Goal: Task Accomplishment & Management: Complete application form

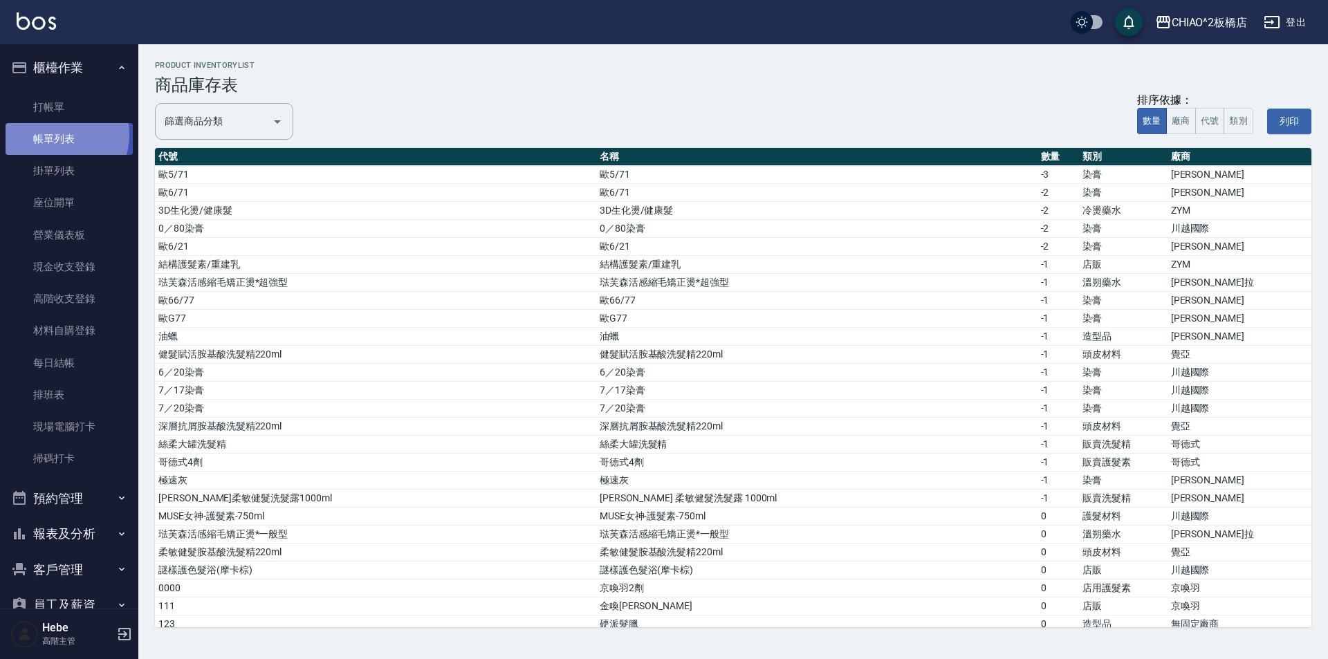
click at [55, 135] on link "帳單列表" at bounding box center [69, 139] width 127 height 32
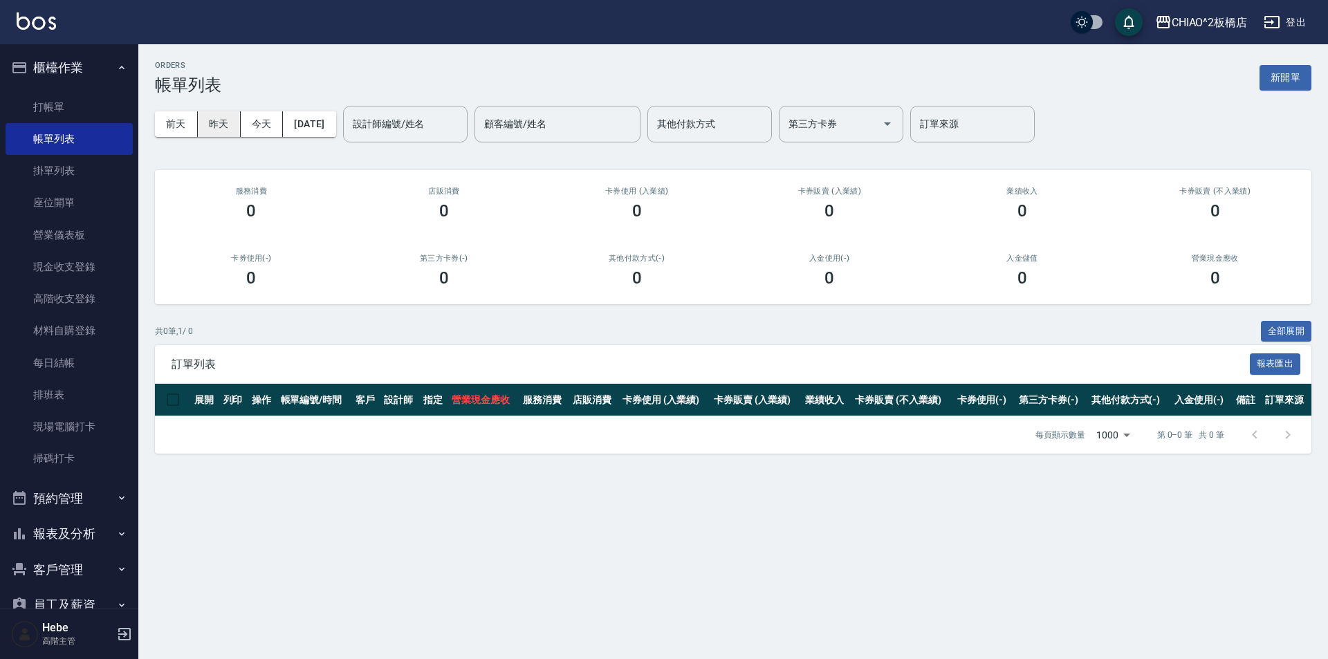
click at [221, 127] on button "昨天" at bounding box center [219, 124] width 43 height 26
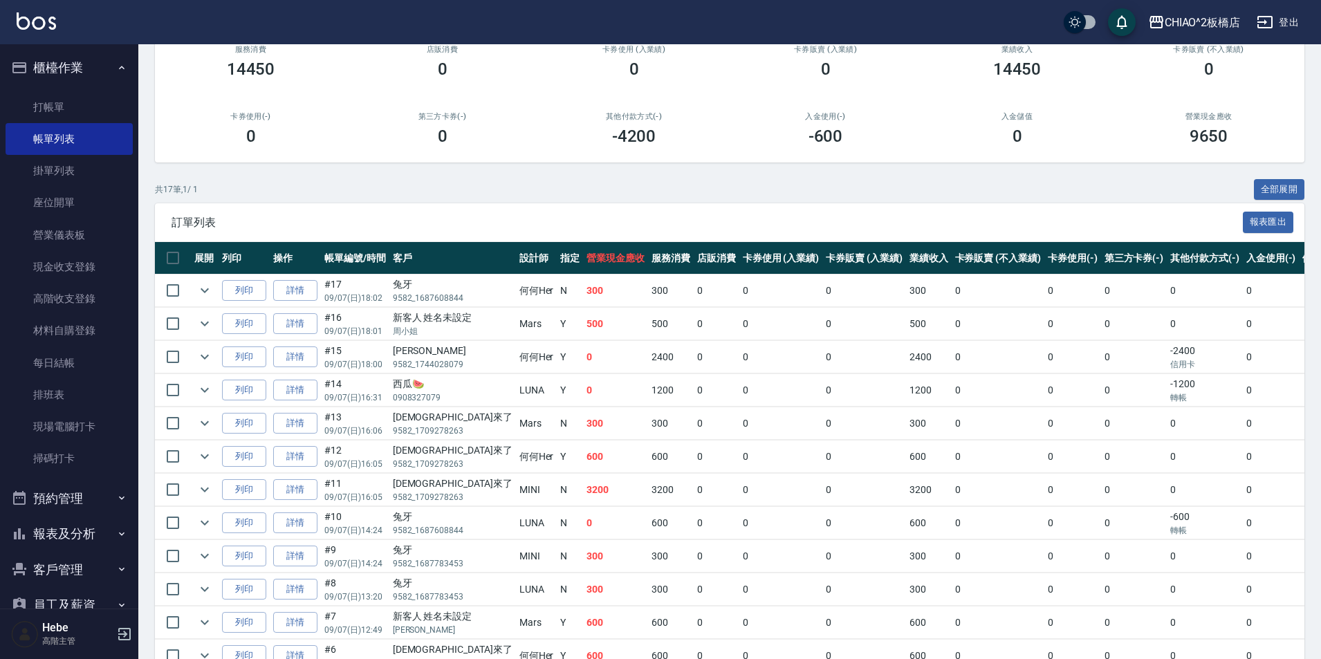
scroll to position [109, 0]
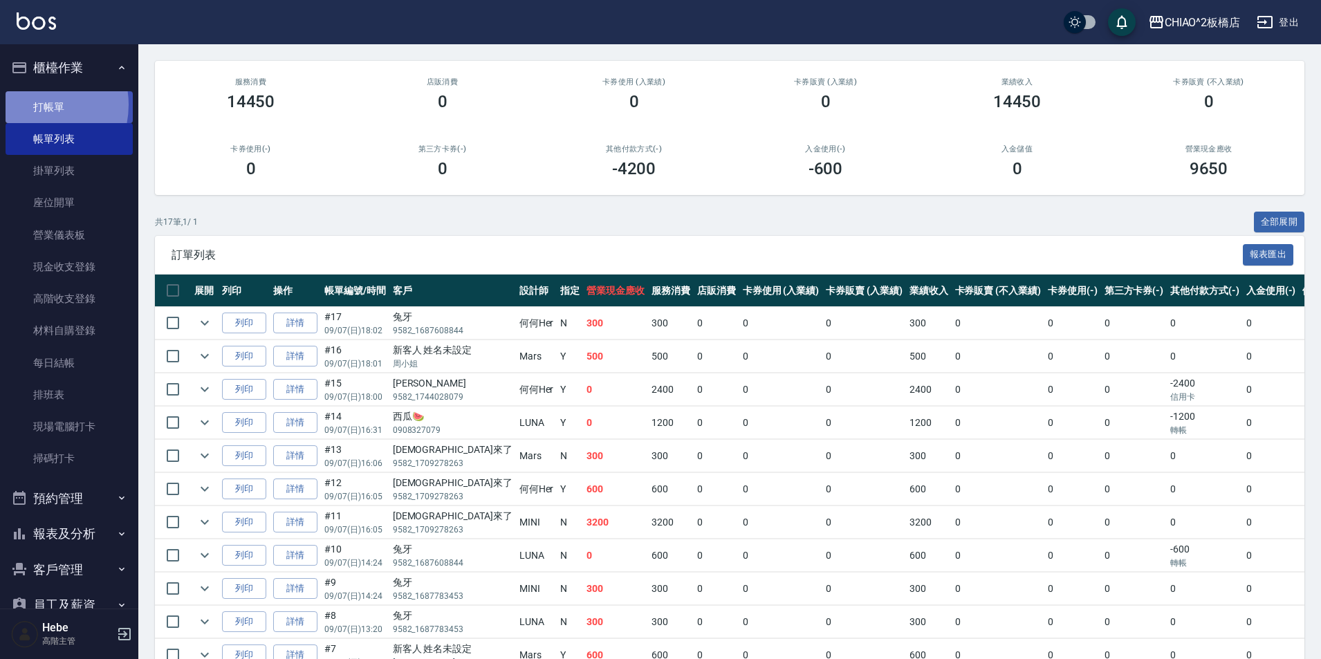
click at [31, 104] on link "打帳單" at bounding box center [69, 107] width 127 height 32
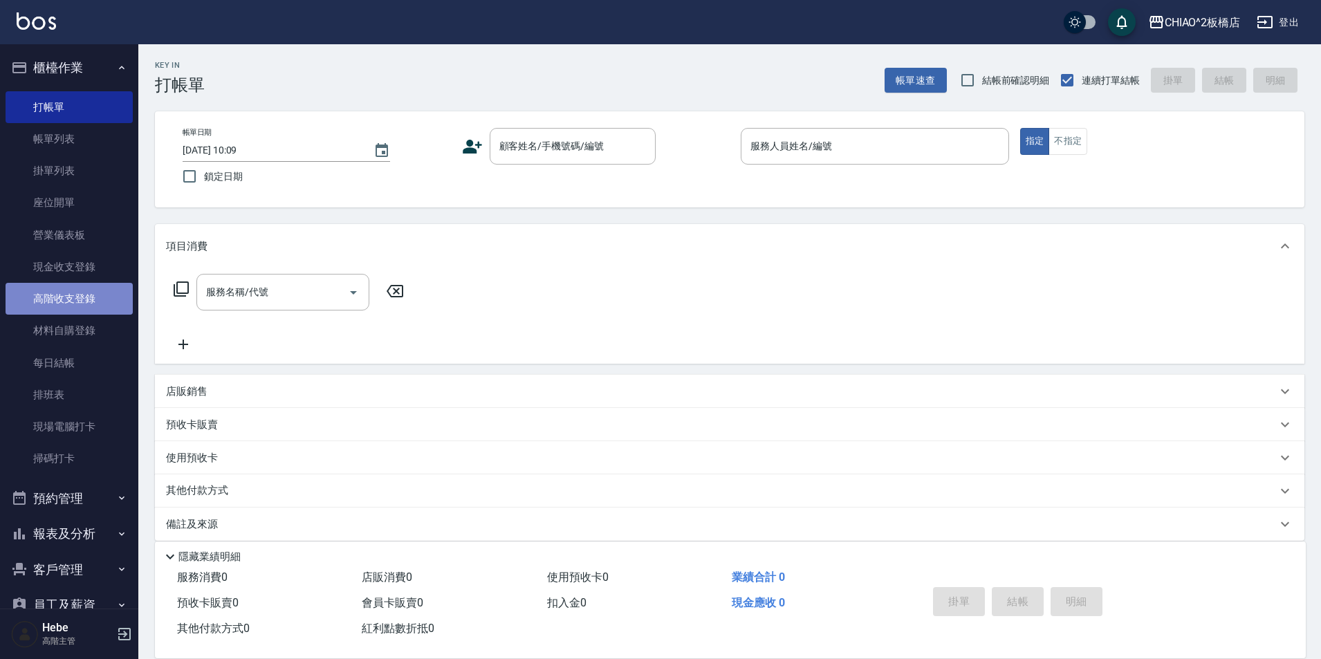
click at [75, 300] on link "高階收支登錄" at bounding box center [69, 299] width 127 height 32
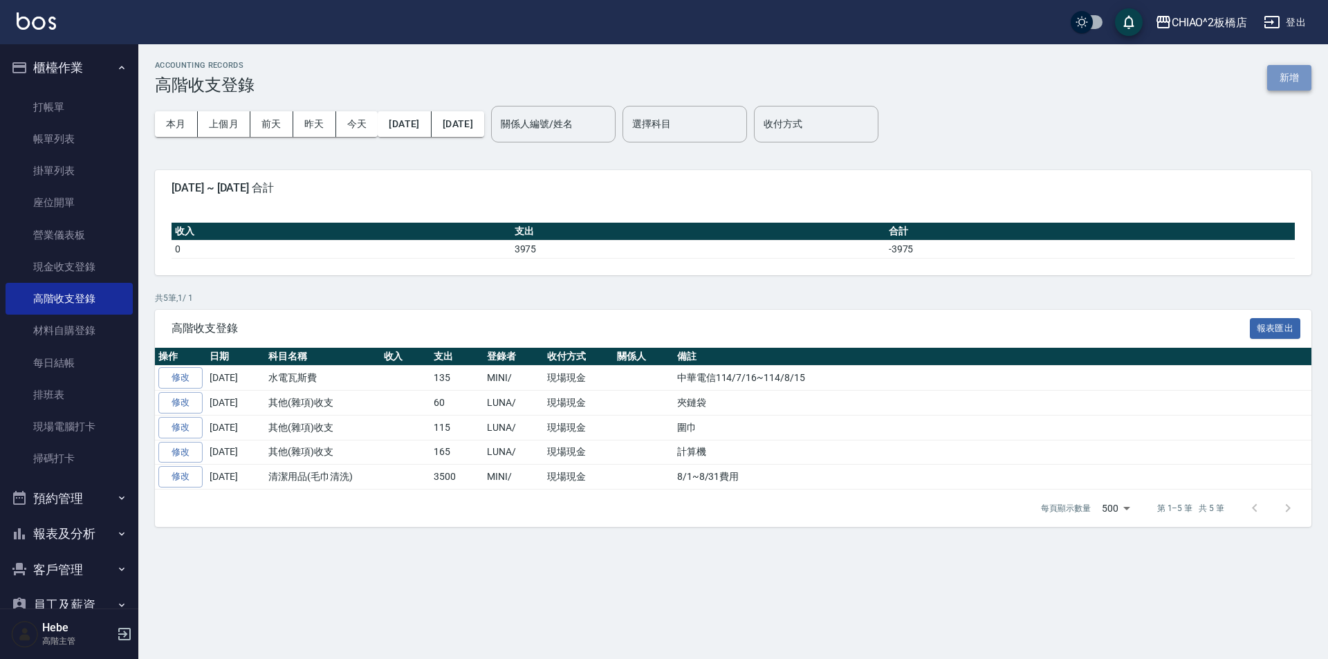
click at [1291, 79] on button "新增" at bounding box center [1290, 78] width 44 height 26
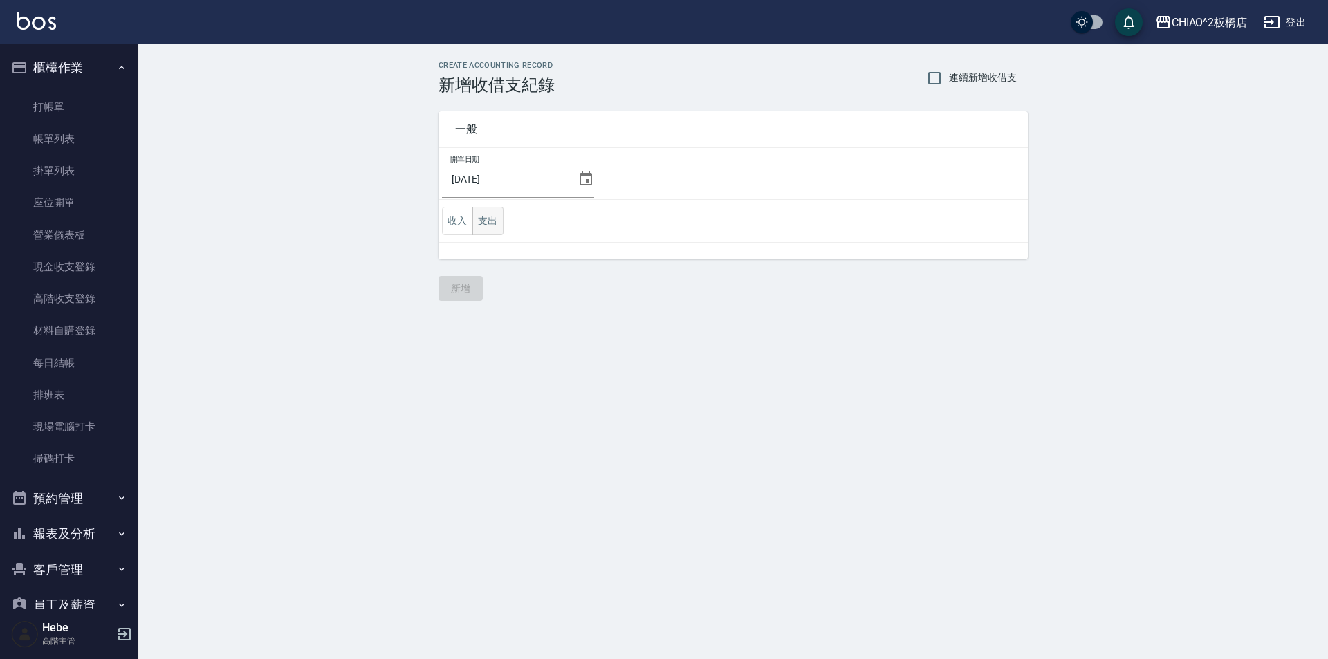
click at [479, 228] on button "支出" at bounding box center [488, 221] width 31 height 28
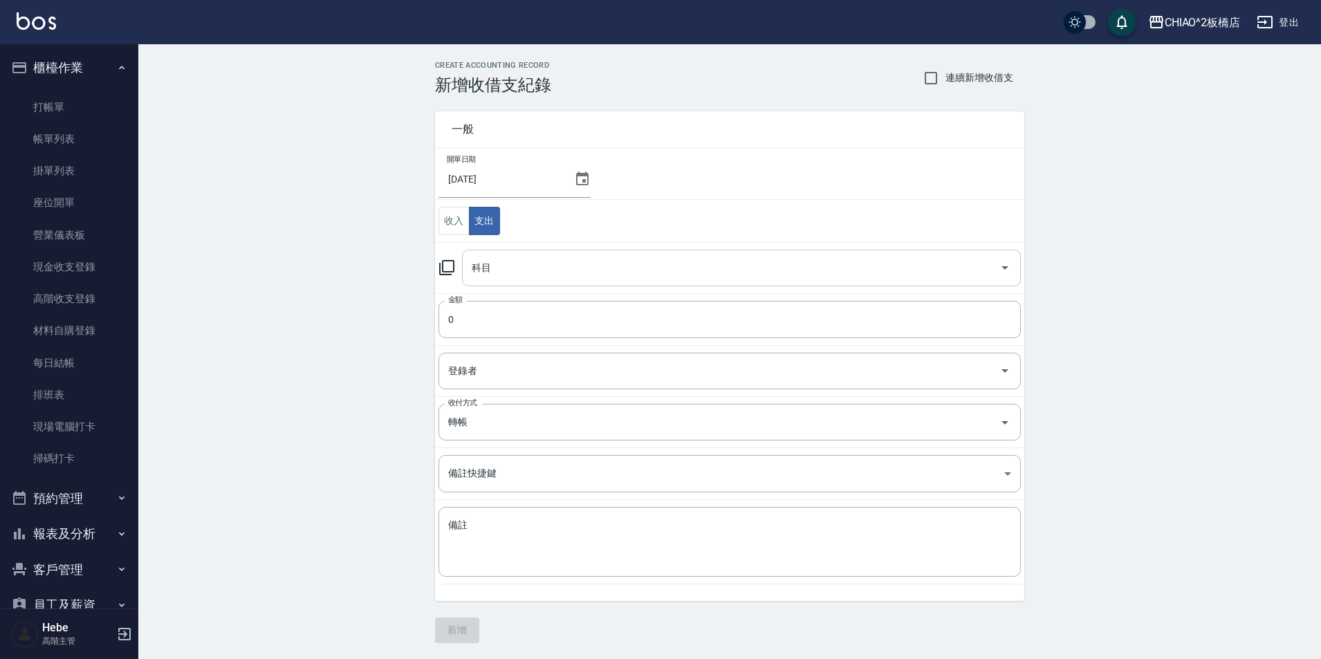
click at [493, 269] on input "科目" at bounding box center [731, 268] width 526 height 24
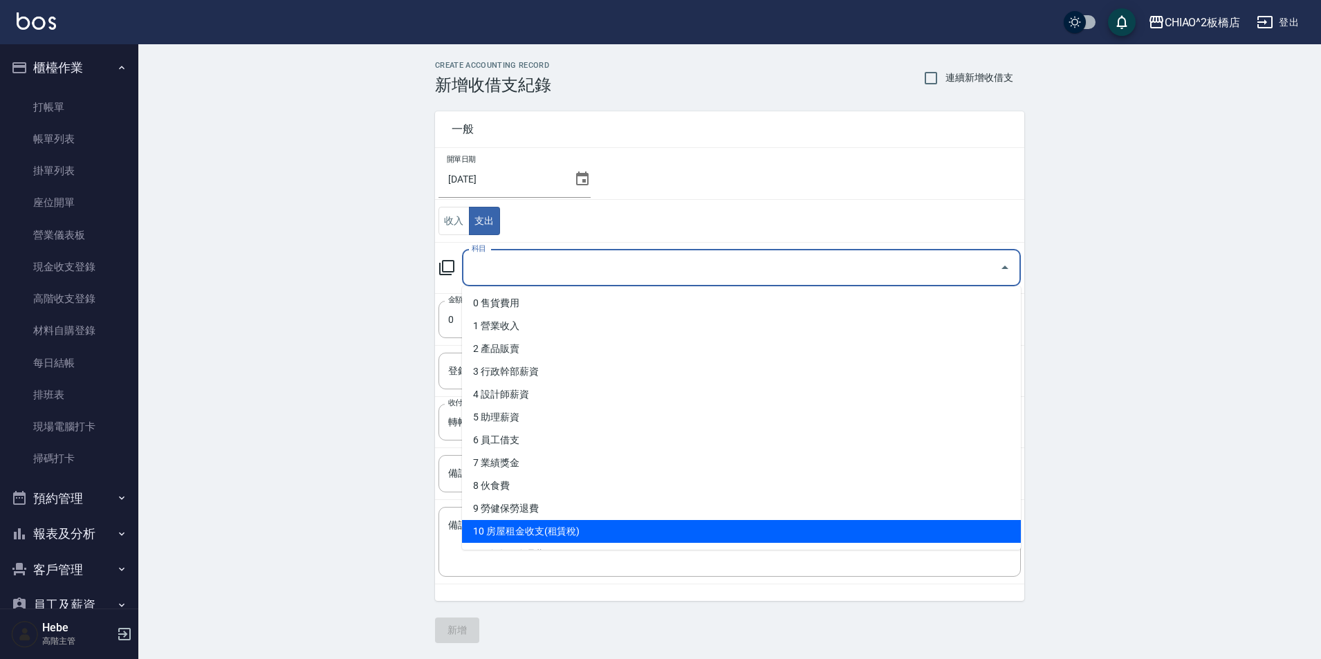
click at [541, 528] on li "10 房屋租金收支(租賃稅)" at bounding box center [741, 531] width 559 height 23
type input "10 房屋租金收支(租賃稅)"
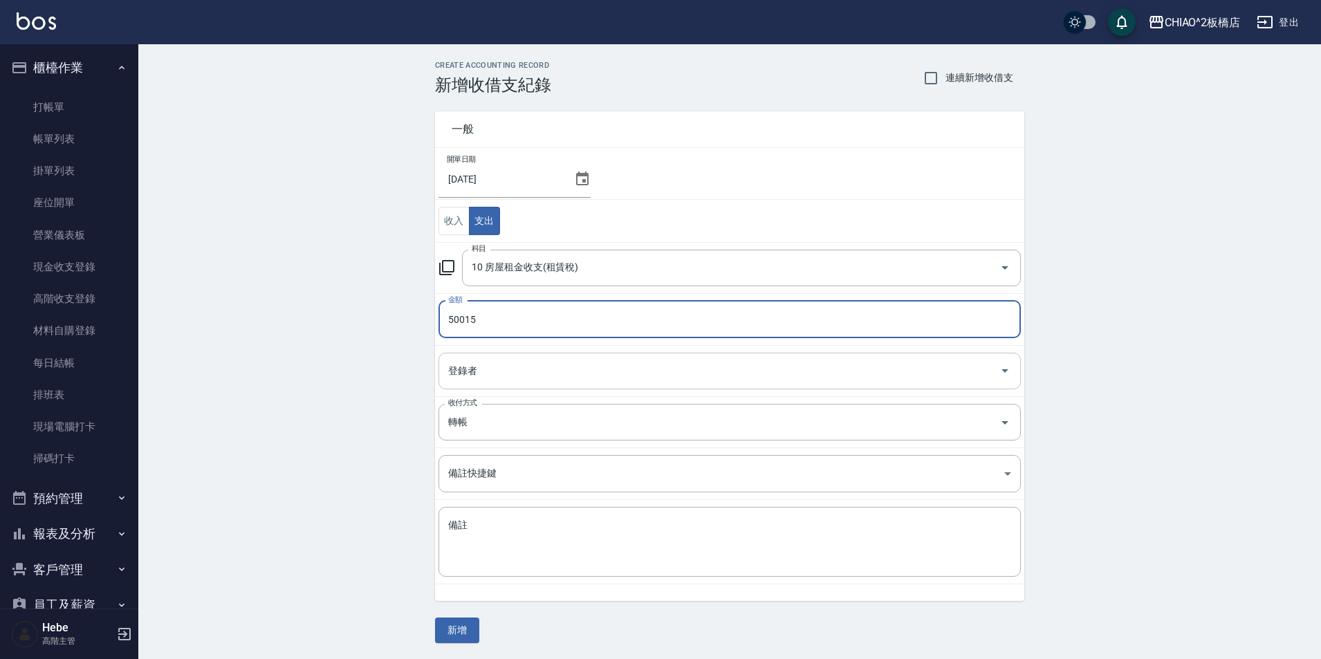
type input "50015"
click at [511, 369] on input "登錄者" at bounding box center [719, 371] width 549 height 24
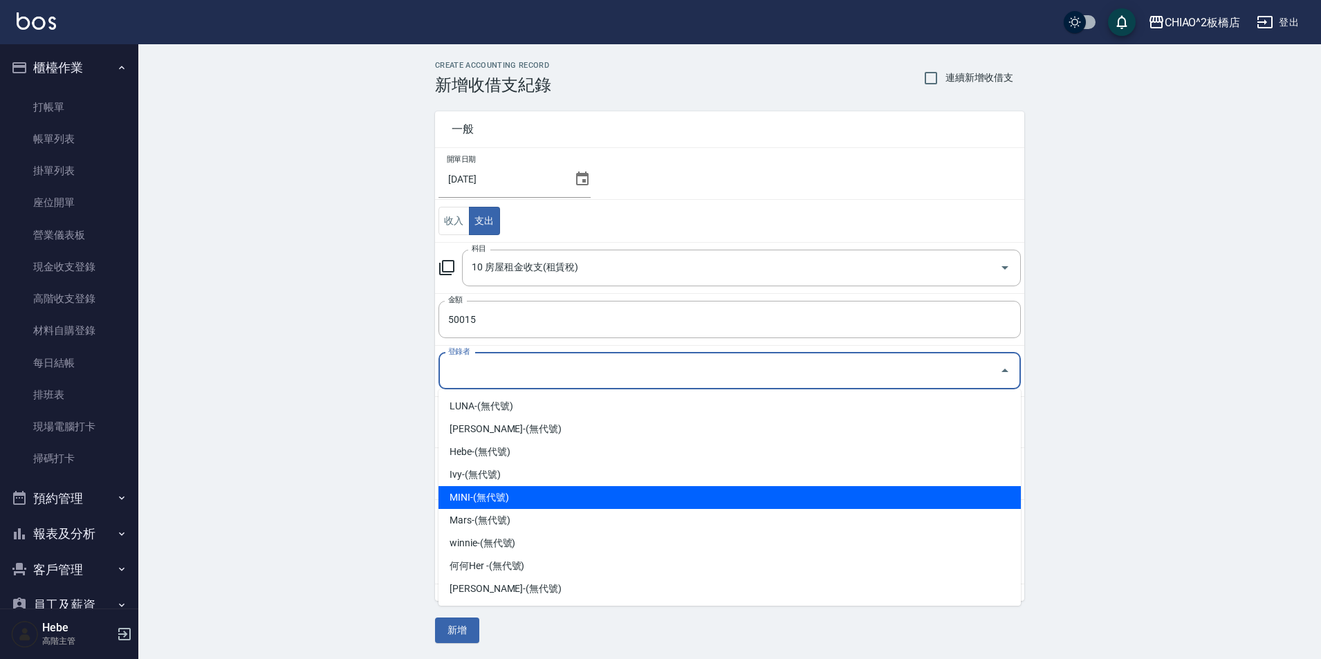
click at [509, 490] on li "MINI-(無代號)" at bounding box center [730, 497] width 583 height 23
type input "MINI-(無代號)"
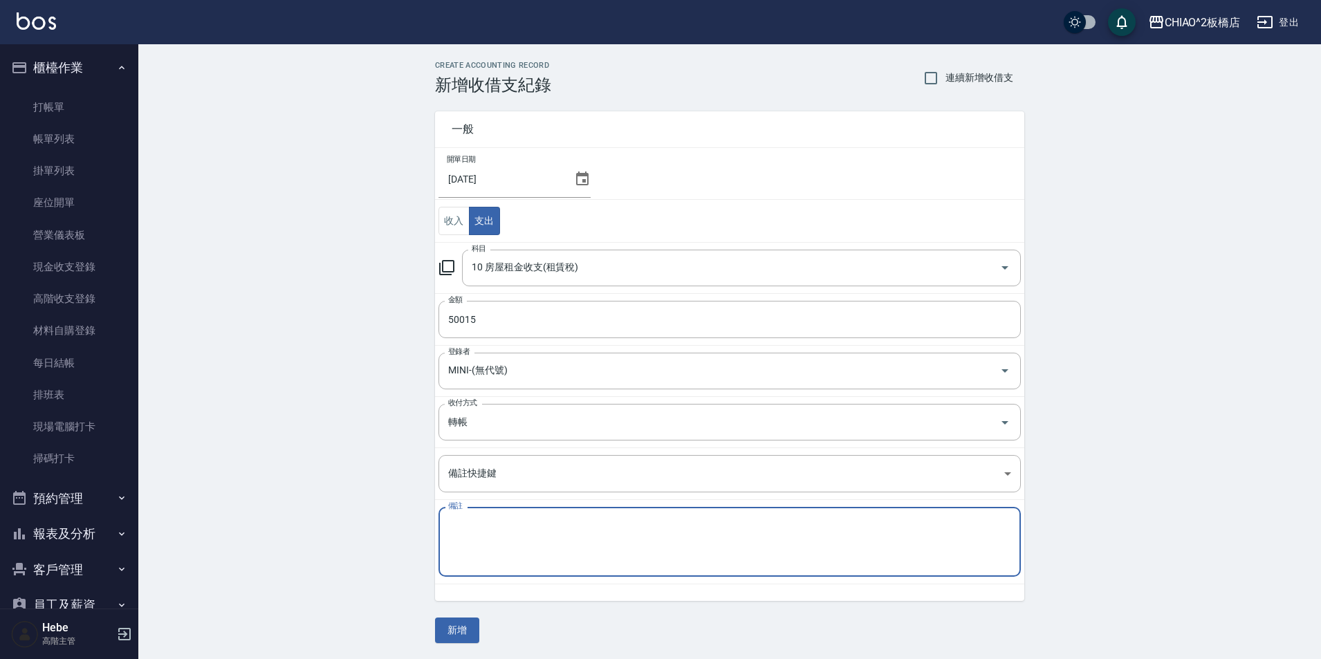
click at [498, 529] on textarea "備註" at bounding box center [729, 542] width 563 height 47
type textarea "z"
type textarea "房租"
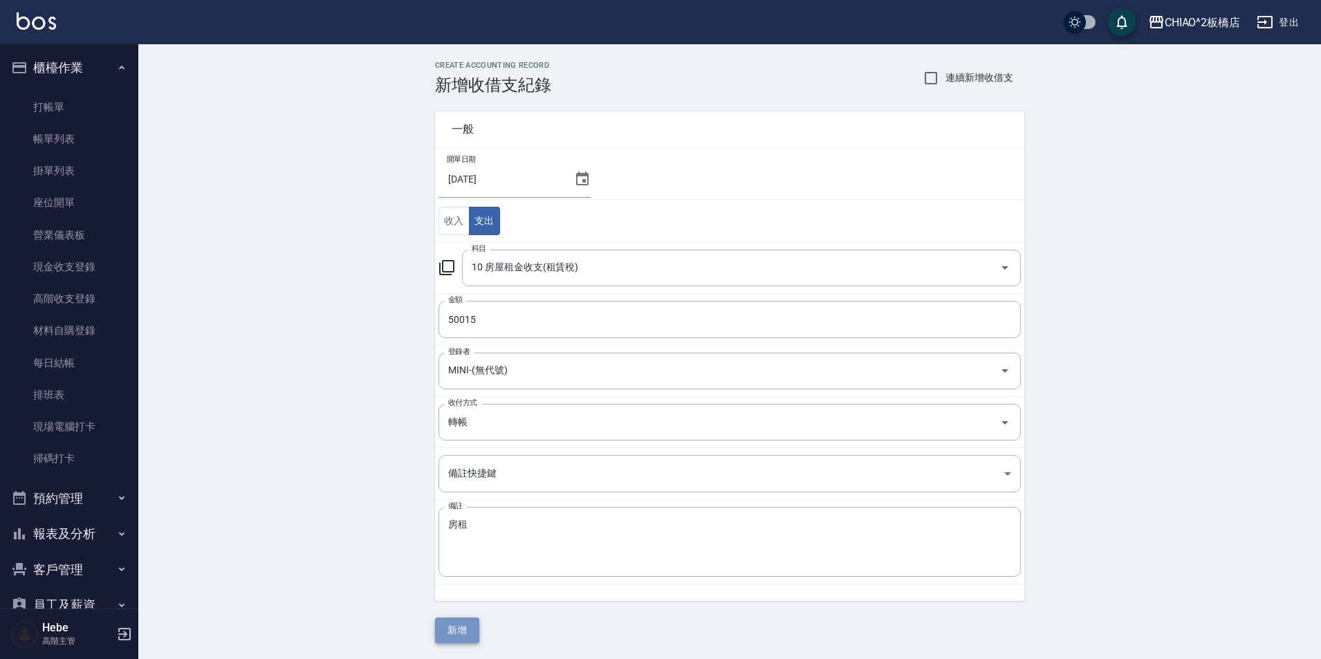
click at [457, 628] on button "新增" at bounding box center [457, 631] width 44 height 26
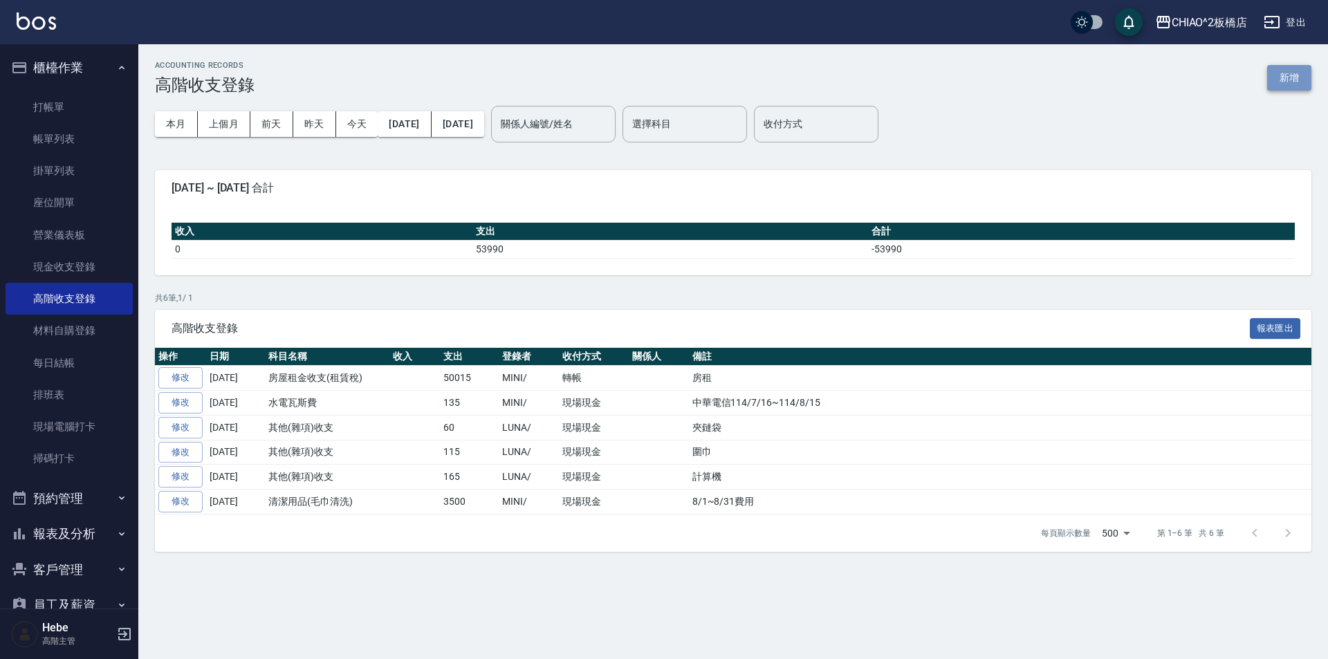
click at [1290, 77] on button "新增" at bounding box center [1290, 78] width 44 height 26
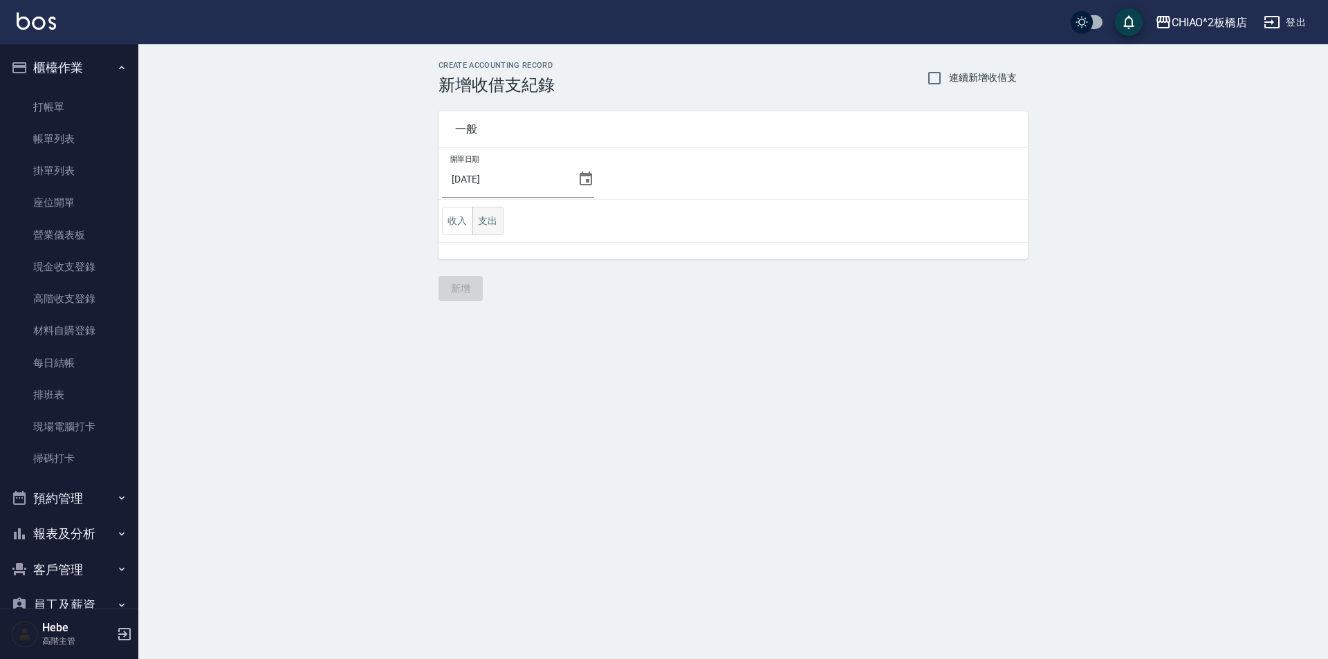
click at [501, 223] on button "支出" at bounding box center [488, 221] width 31 height 28
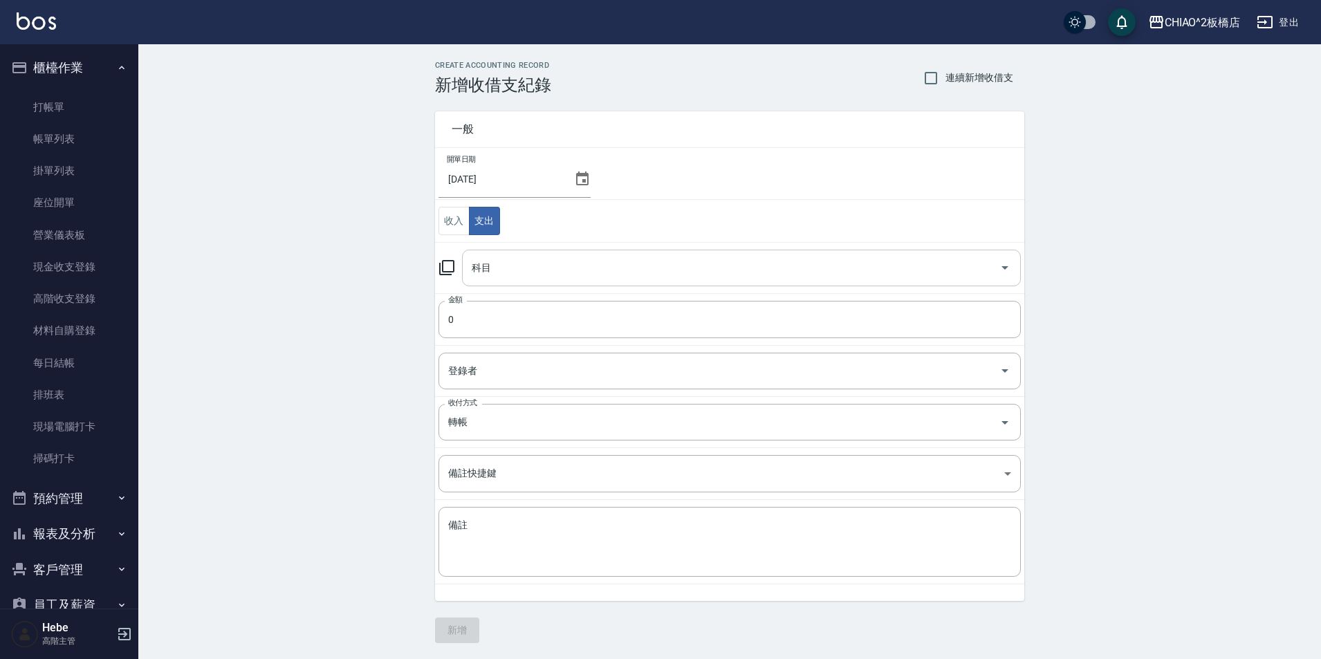
click at [511, 269] on input "科目" at bounding box center [731, 268] width 526 height 24
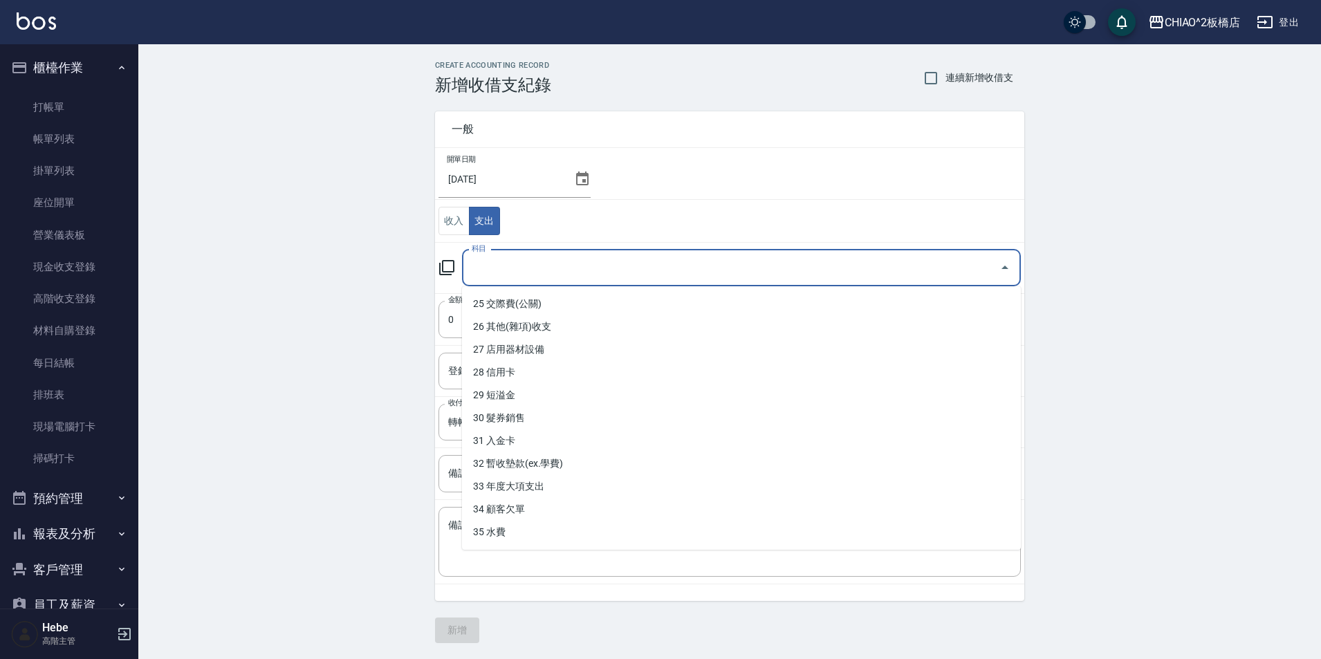
scroll to position [546, 0]
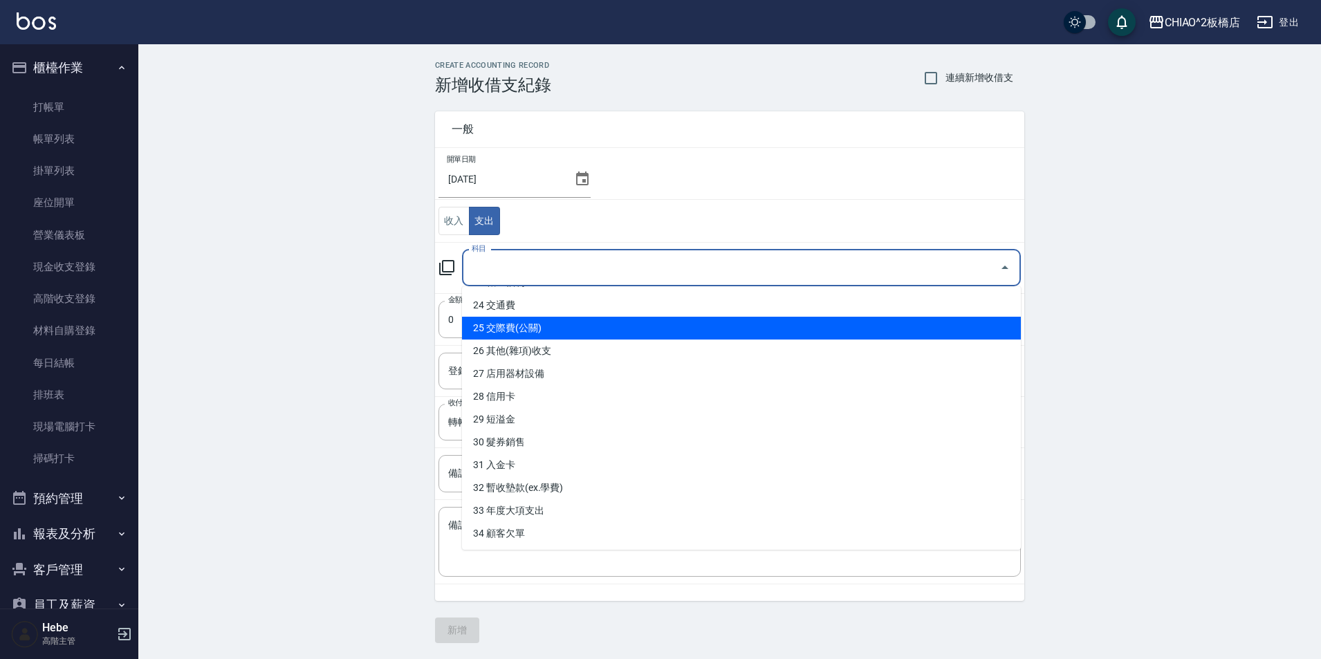
click at [536, 329] on li "25 交際費(公關)" at bounding box center [741, 328] width 559 height 23
type input "25 交際費(公關)"
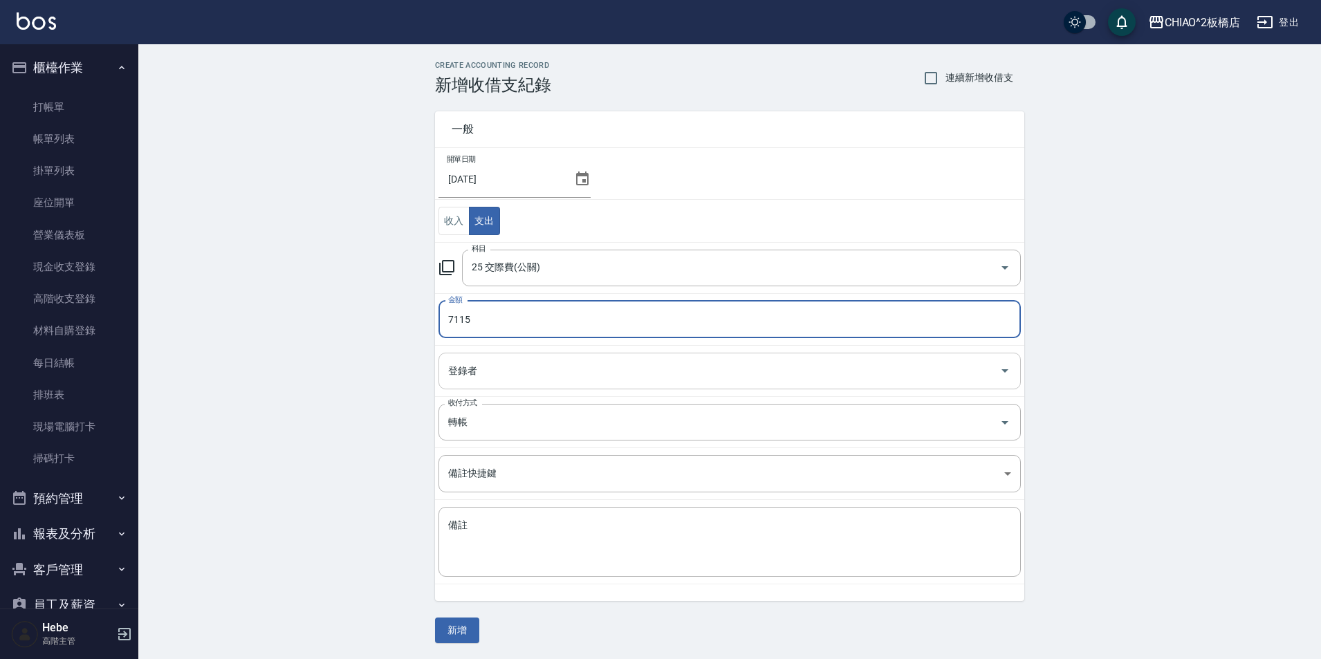
click at [535, 355] on div "登錄者" at bounding box center [730, 371] width 583 height 37
type input "7115"
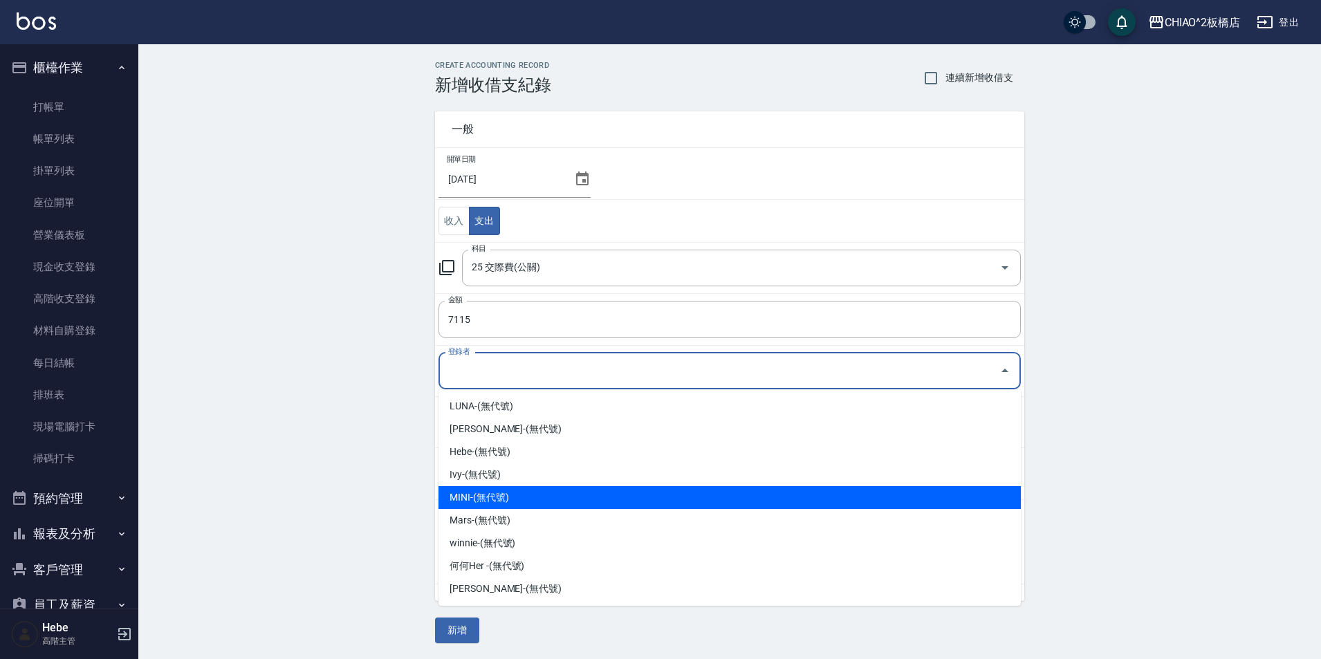
click at [522, 496] on li "MINI-(無代號)" at bounding box center [730, 497] width 583 height 23
type input "MINI-(無代號)"
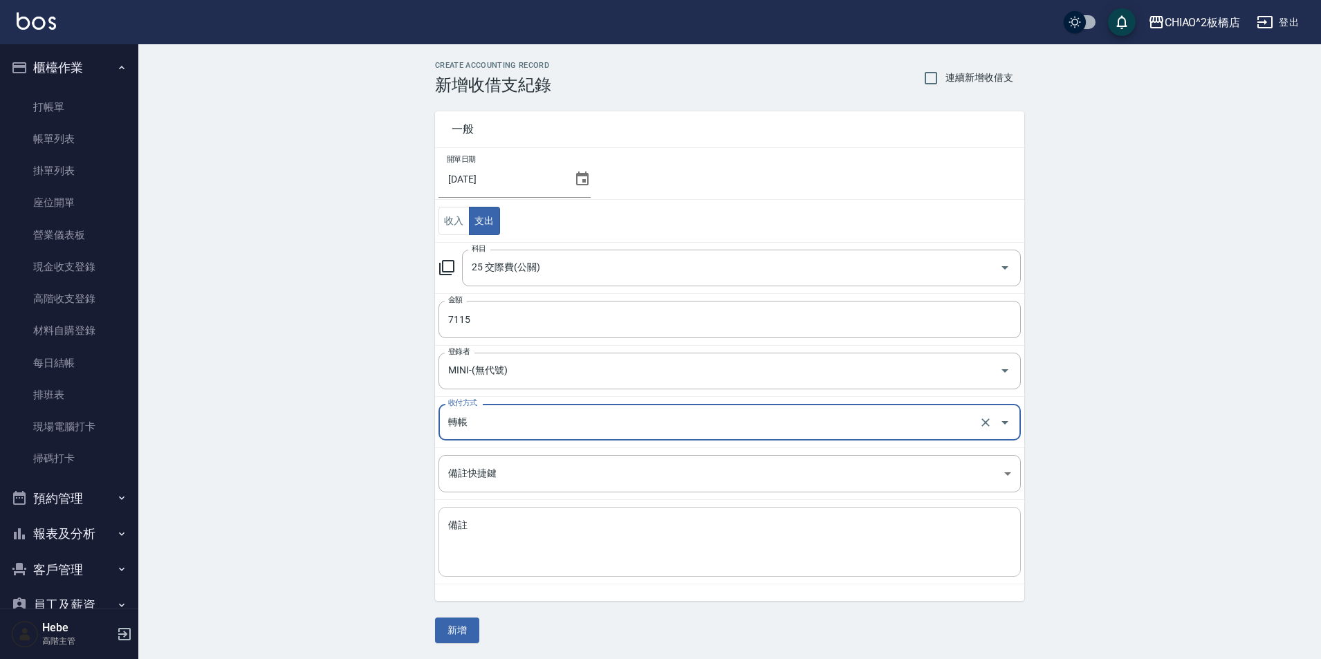
click at [510, 531] on textarea "備註" at bounding box center [729, 542] width 563 height 47
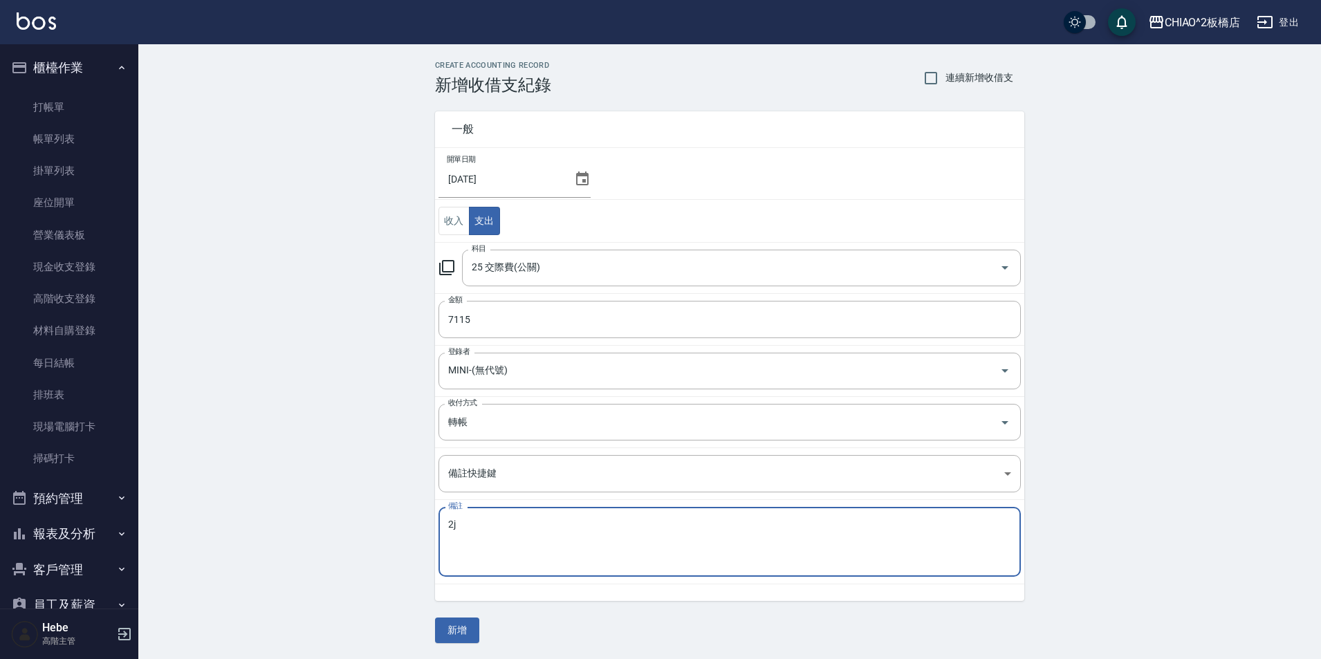
type textarea "2"
type textarea "[PERSON_NAME]介紹費"
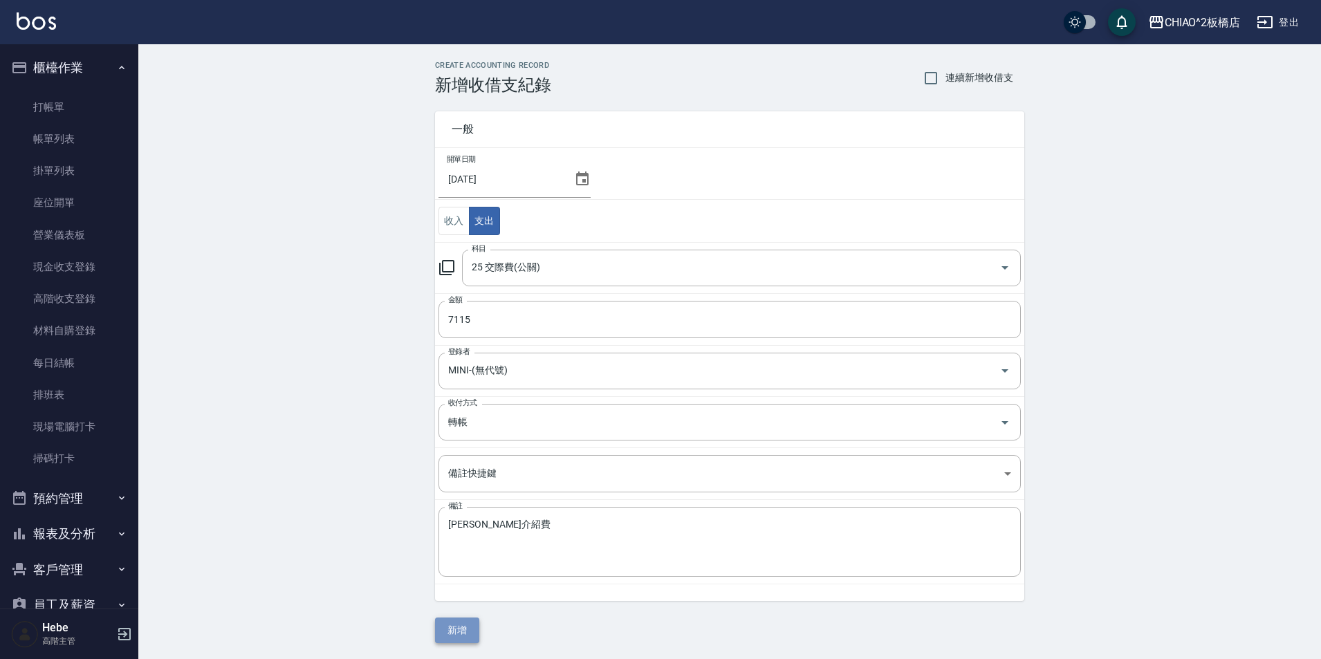
click at [464, 628] on button "新增" at bounding box center [457, 631] width 44 height 26
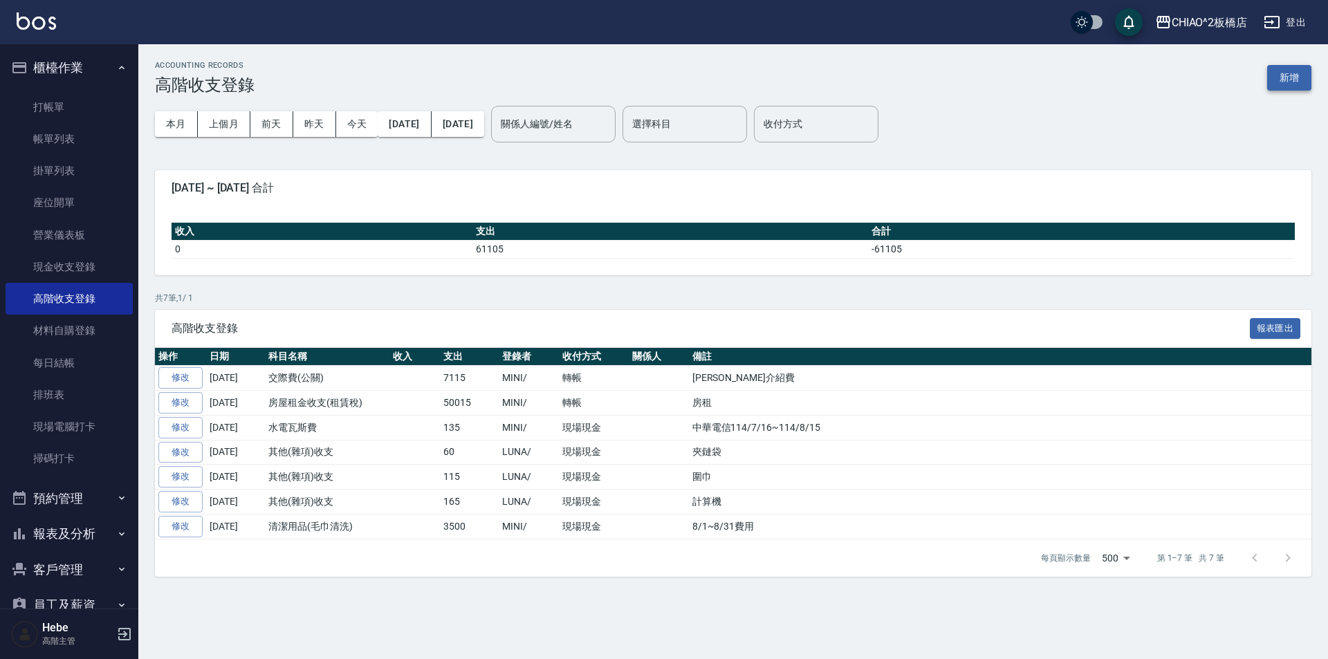
click at [1276, 82] on button "新增" at bounding box center [1290, 78] width 44 height 26
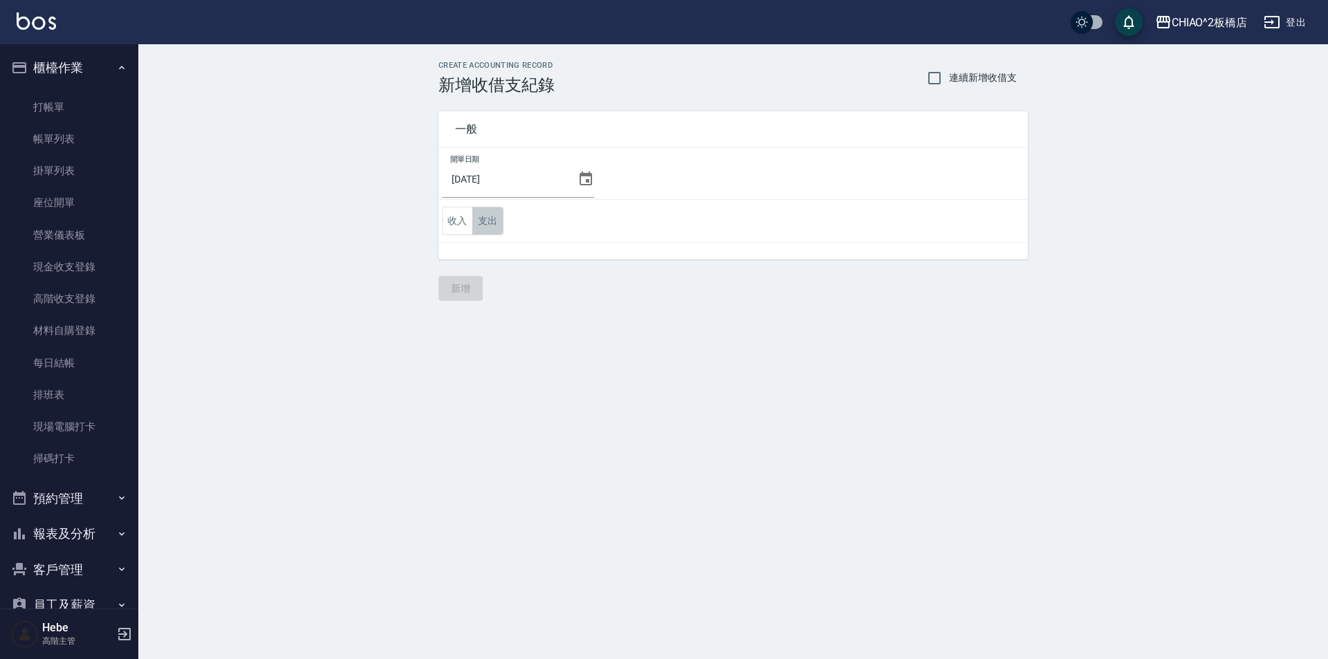
click at [484, 226] on button "支出" at bounding box center [488, 221] width 31 height 28
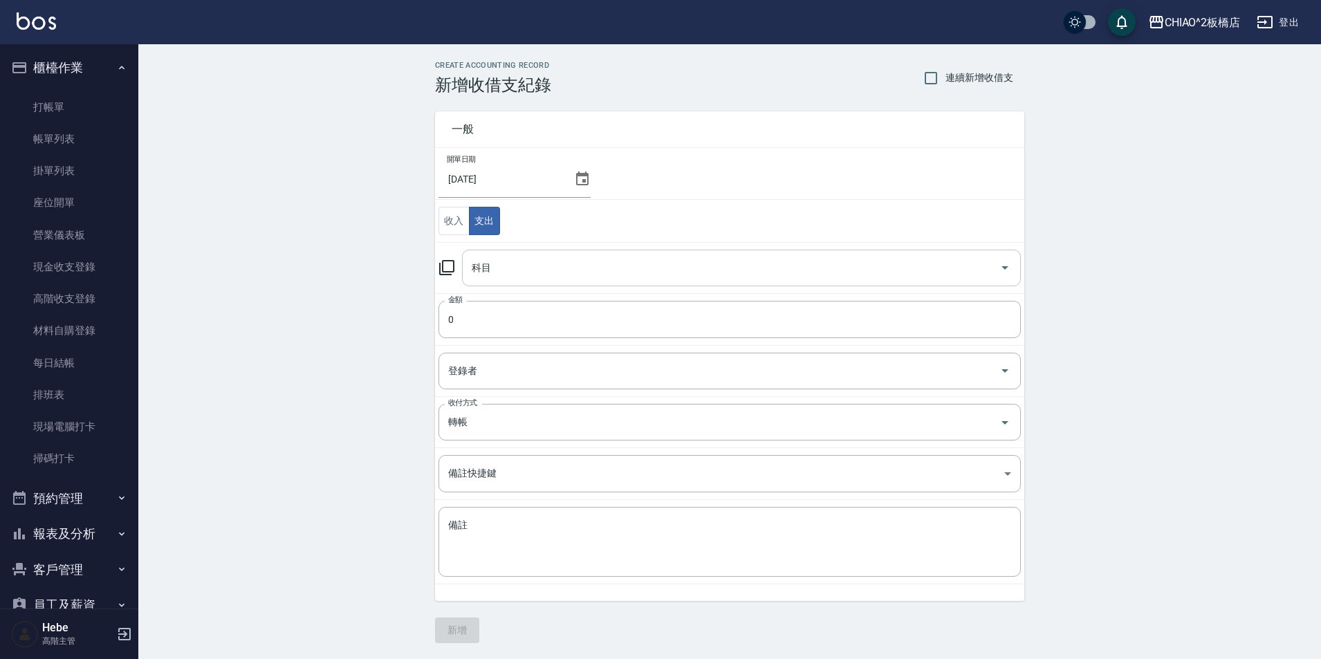
click at [502, 271] on input "科目" at bounding box center [731, 268] width 526 height 24
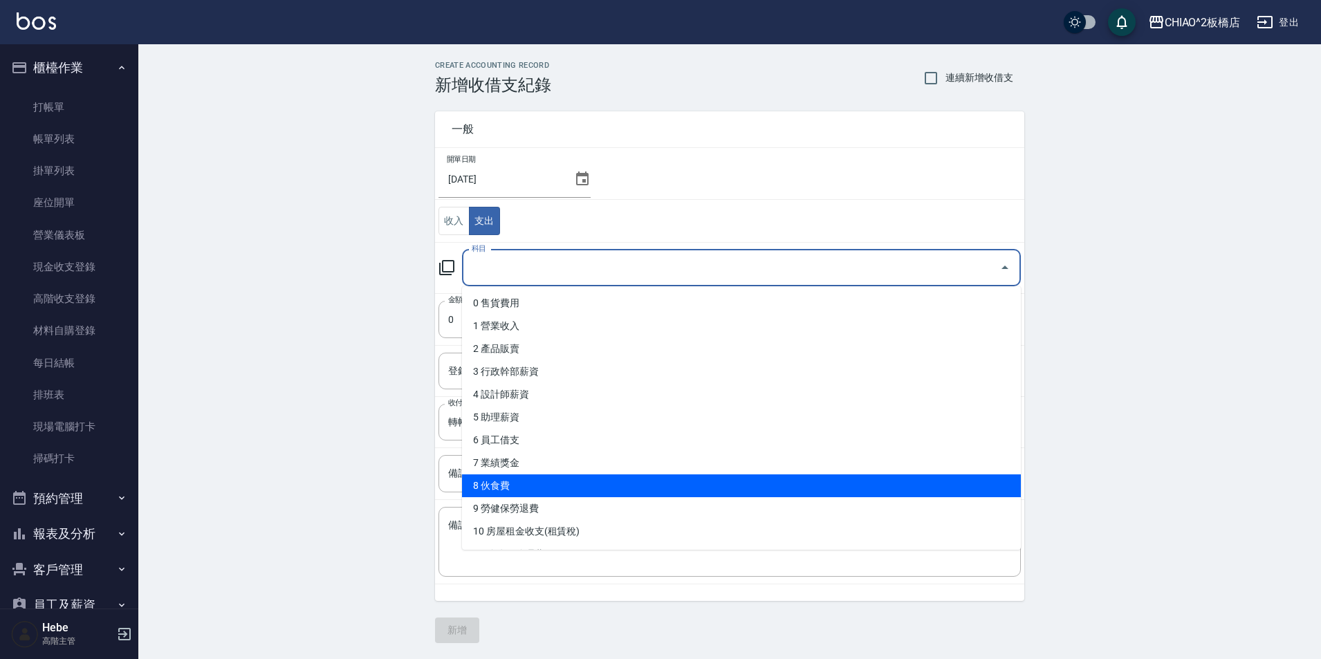
scroll to position [69, 0]
click at [585, 495] on li "11 總公司管理費" at bounding box center [741, 485] width 559 height 23
type input "11 總公司管理費"
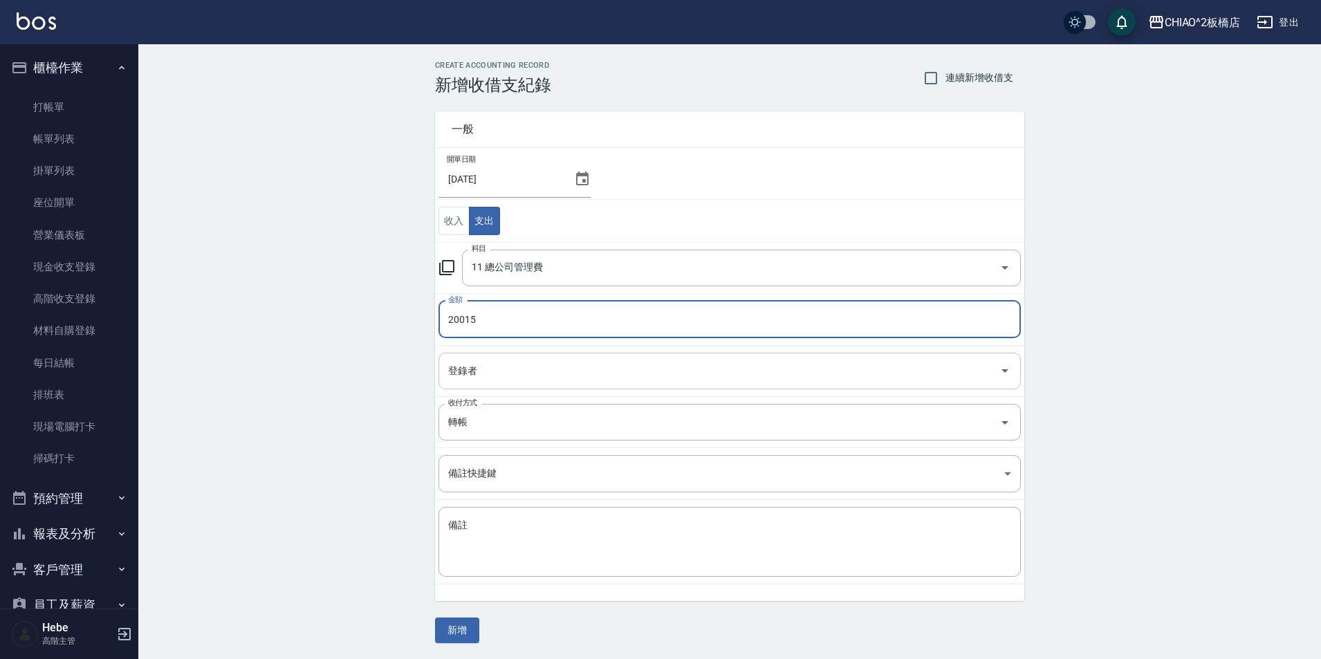
click at [531, 357] on div "登錄者" at bounding box center [730, 371] width 583 height 37
type input "20015"
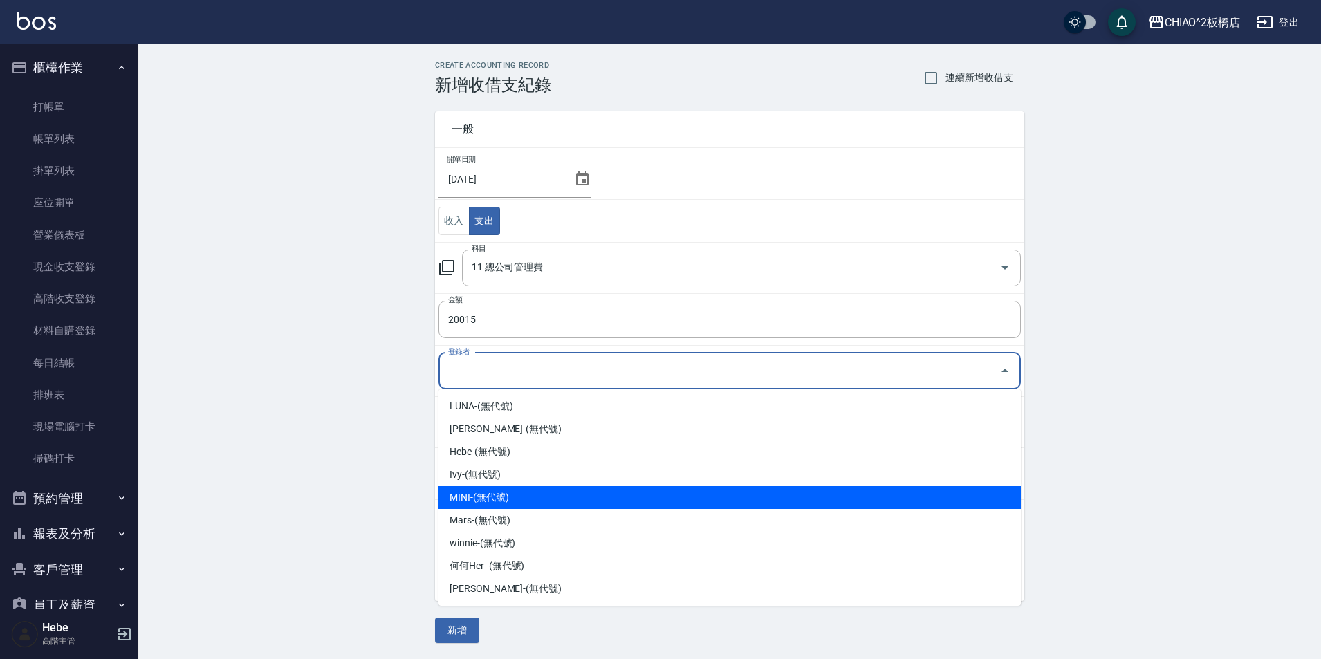
click at [508, 495] on li "MINI-(無代號)" at bounding box center [730, 497] width 583 height 23
type input "MINI-(無代號)"
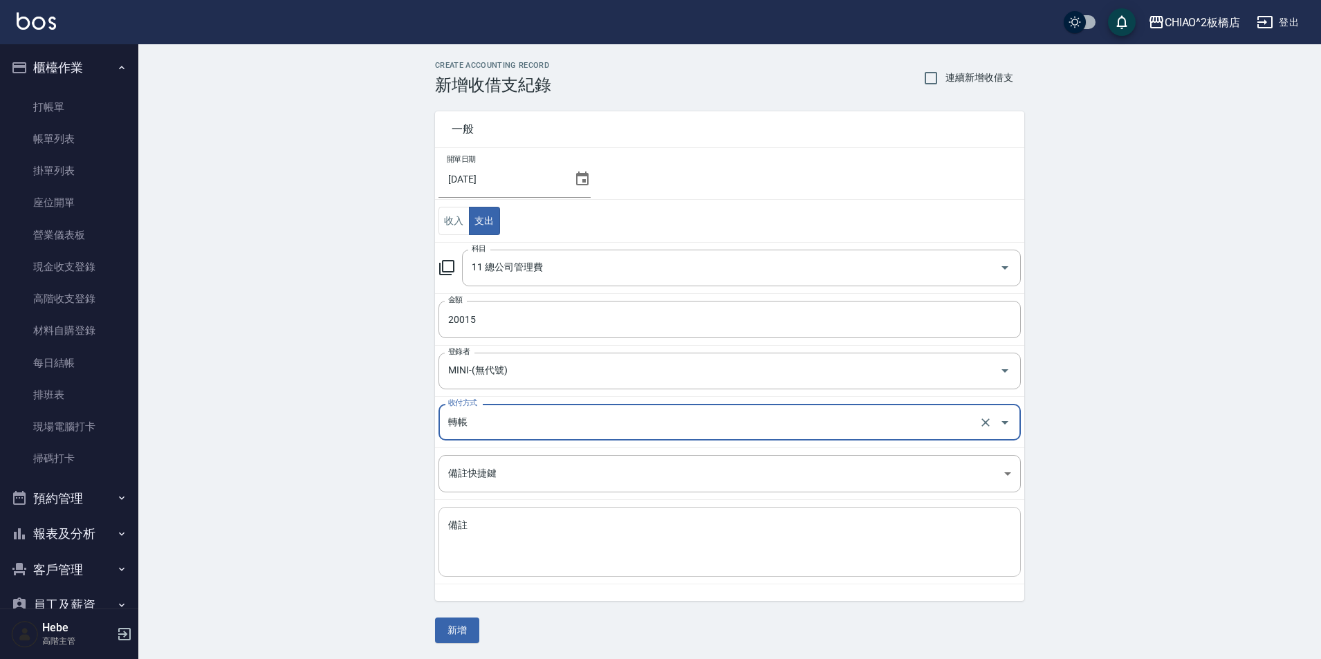
click at [498, 536] on textarea "備註" at bounding box center [729, 542] width 563 height 47
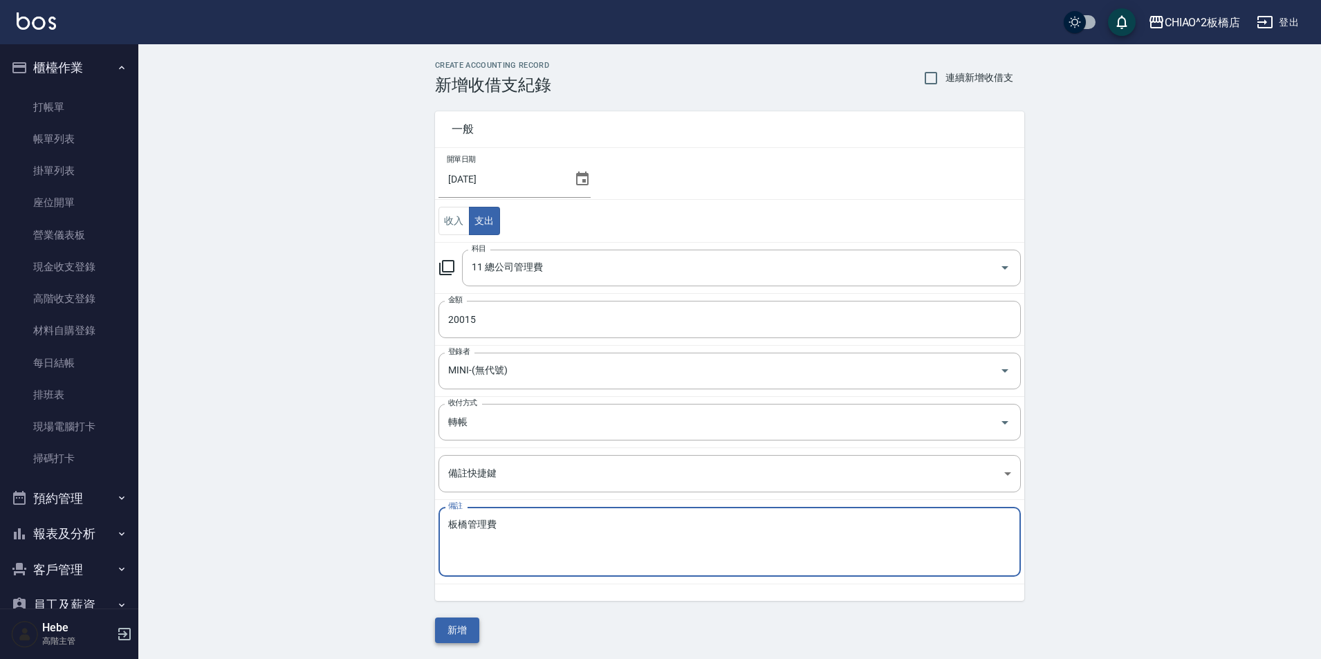
type textarea "板橋管理費"
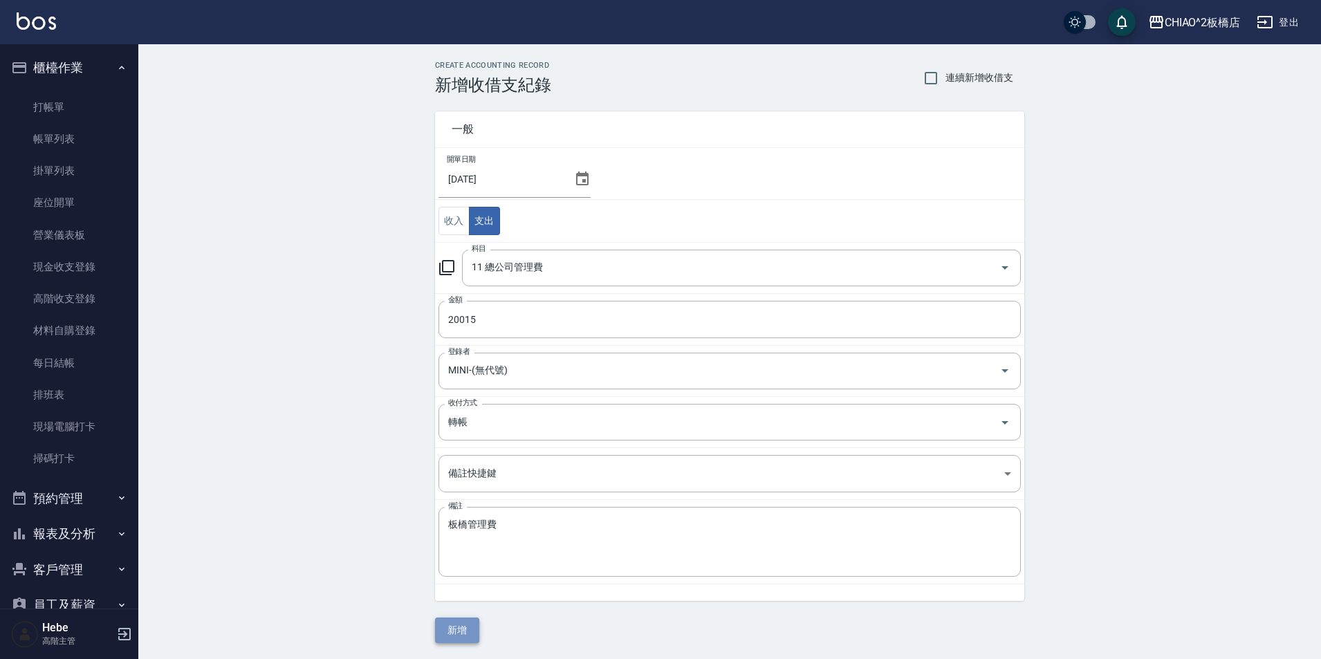
click at [458, 628] on button "新增" at bounding box center [457, 631] width 44 height 26
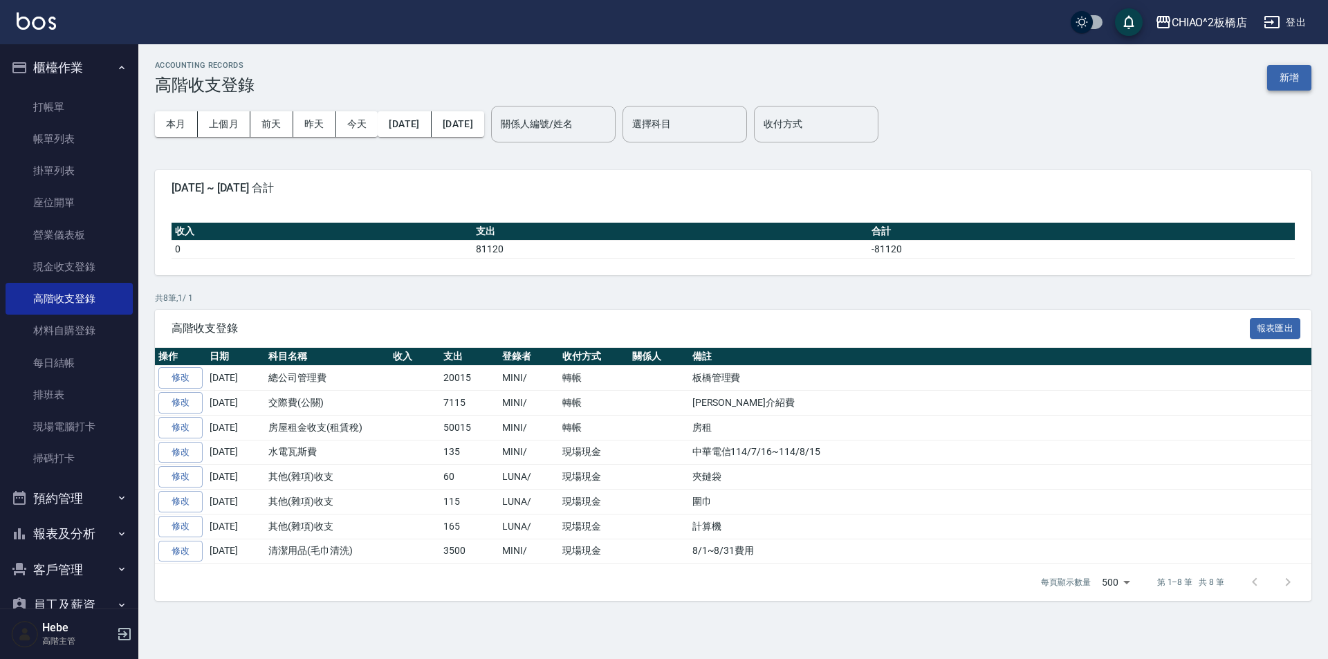
click at [1292, 83] on button "新增" at bounding box center [1290, 78] width 44 height 26
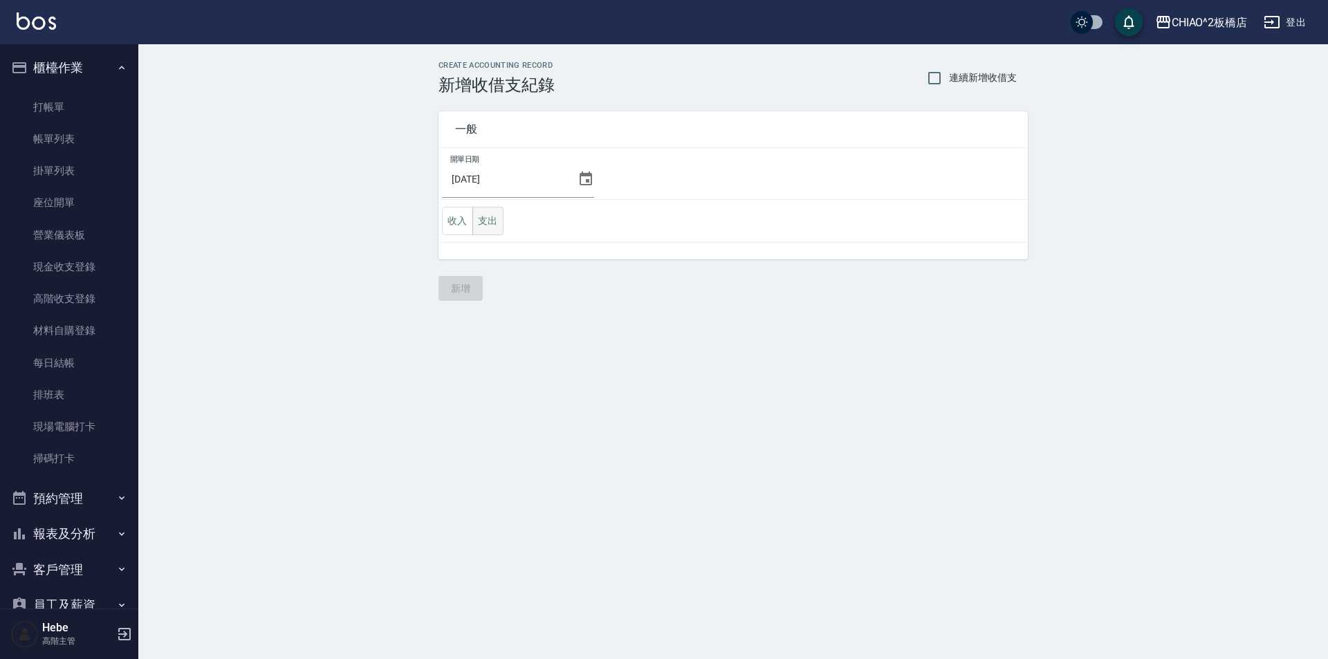
click at [487, 226] on button "支出" at bounding box center [488, 221] width 31 height 28
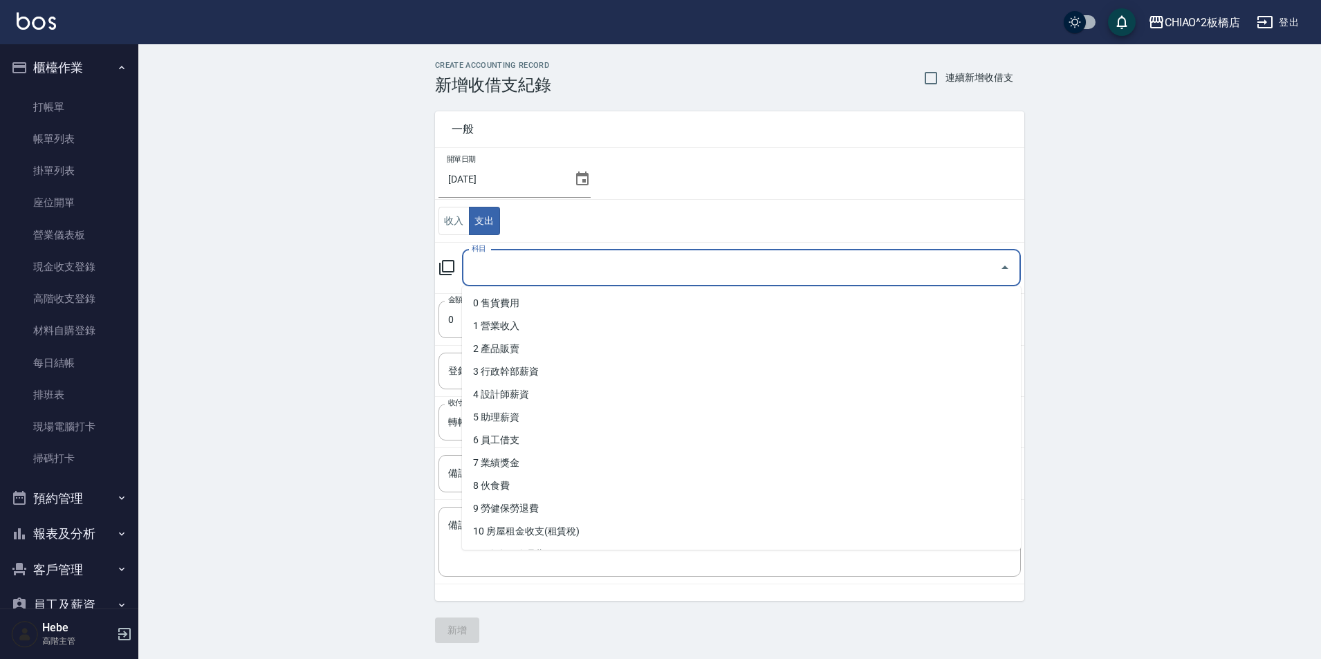
click at [516, 276] on input "科目" at bounding box center [731, 268] width 526 height 24
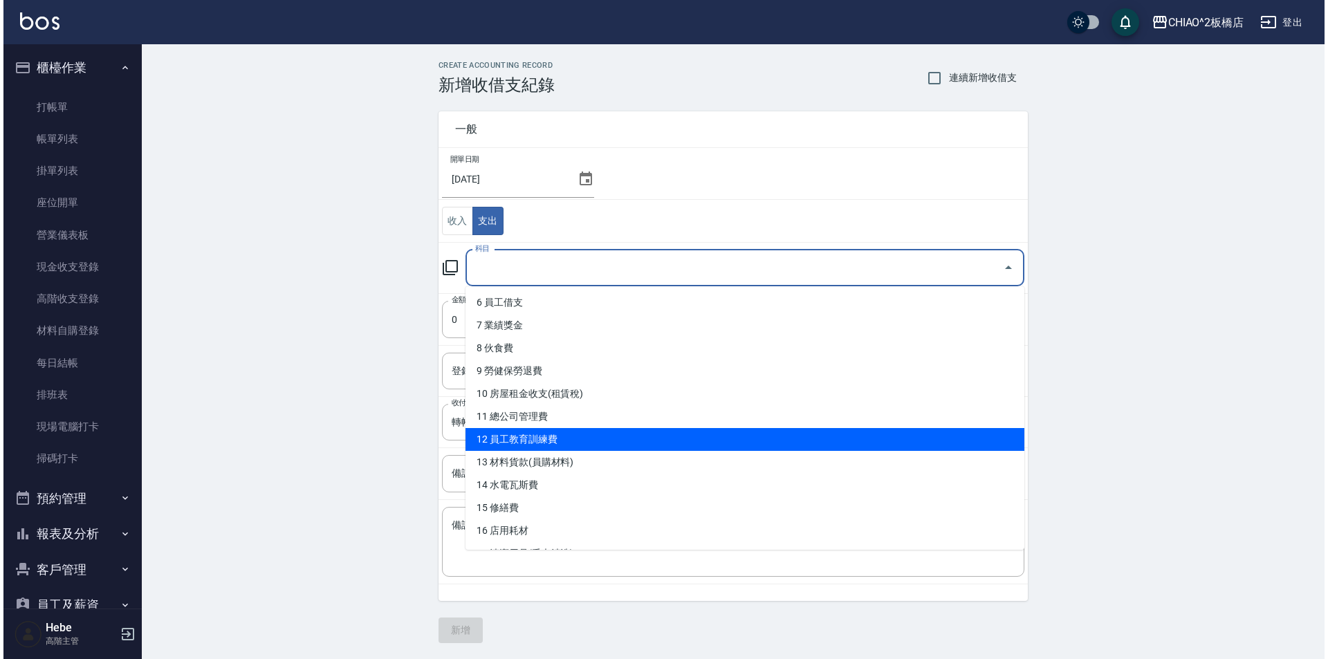
scroll to position [138, 0]
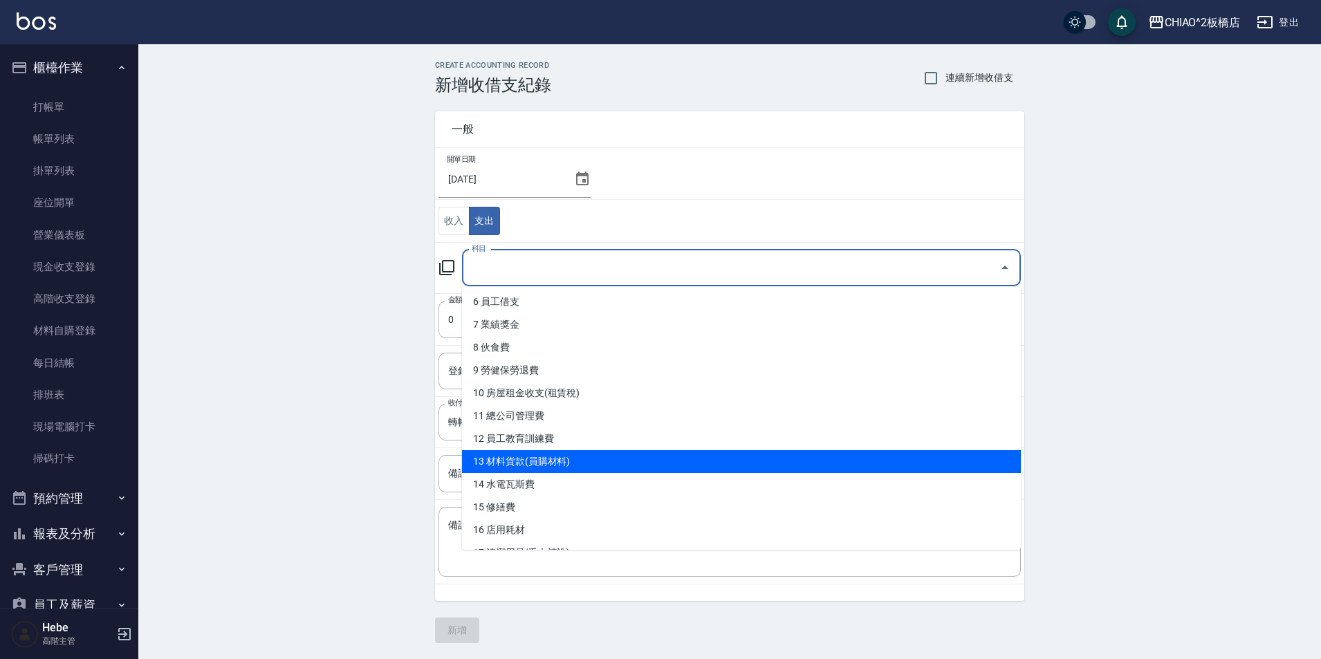
click at [594, 464] on li "13 材料貨款(員購材料)" at bounding box center [741, 461] width 559 height 23
type input "13 材料貨款(員購材料)"
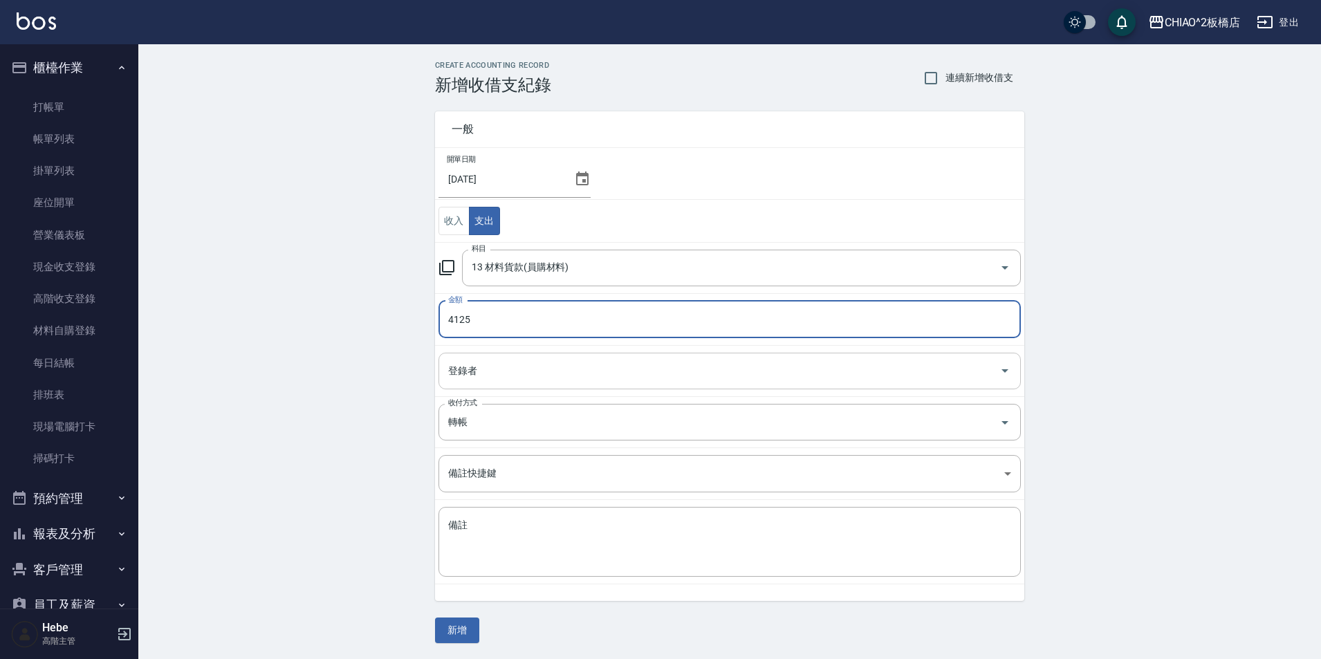
type input "4125"
click at [567, 359] on input "登錄者" at bounding box center [719, 371] width 549 height 24
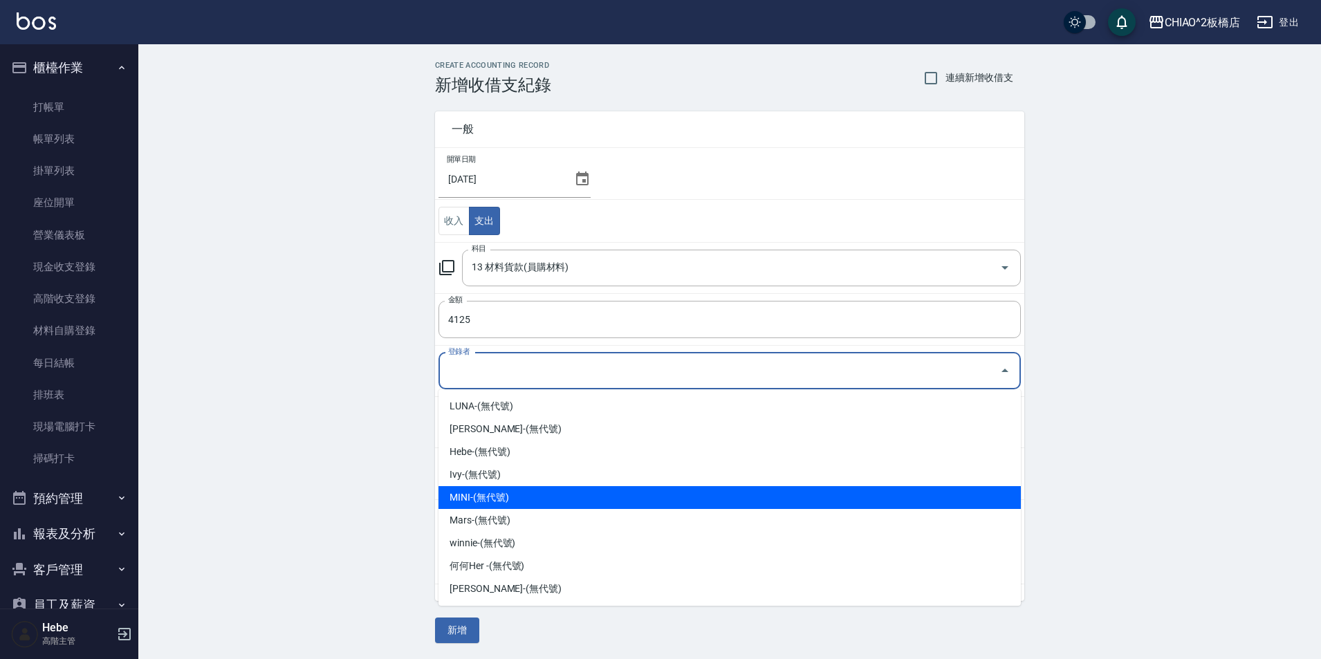
click at [566, 493] on li "MINI-(無代號)" at bounding box center [730, 497] width 583 height 23
type input "MINI-(無代號)"
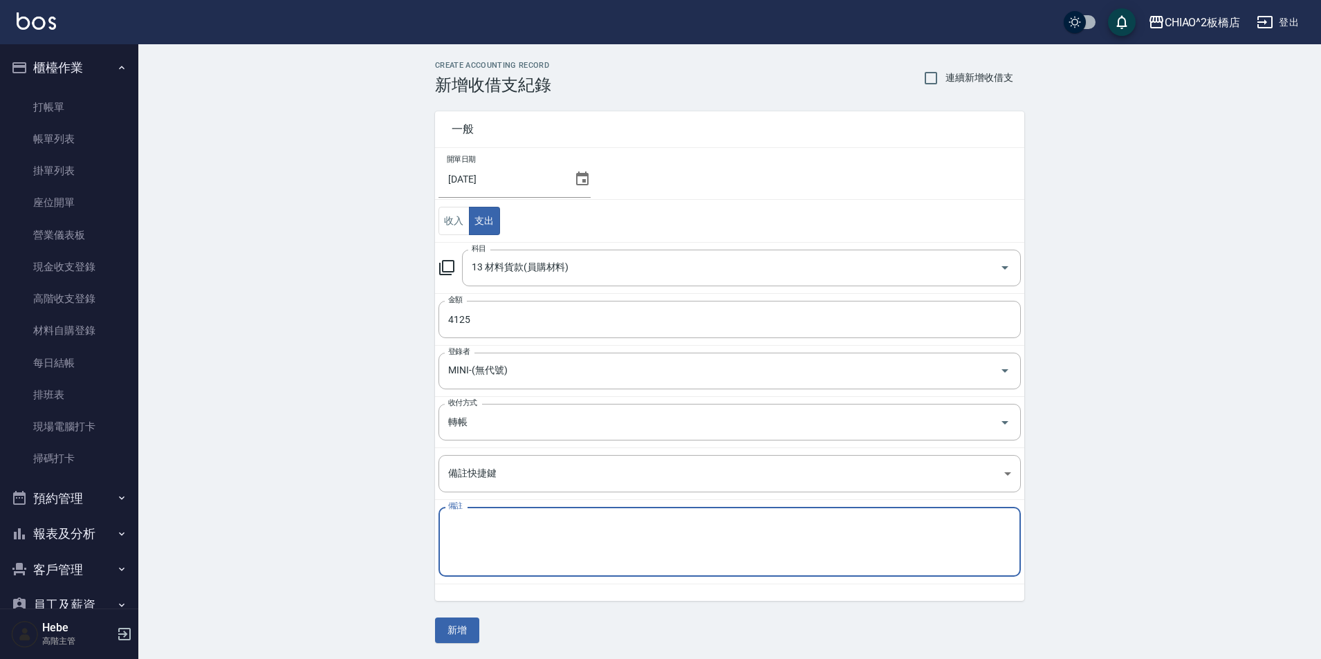
click at [528, 532] on textarea "備註" at bounding box center [729, 542] width 563 height 47
type textarea "板橋盛哥貨款"
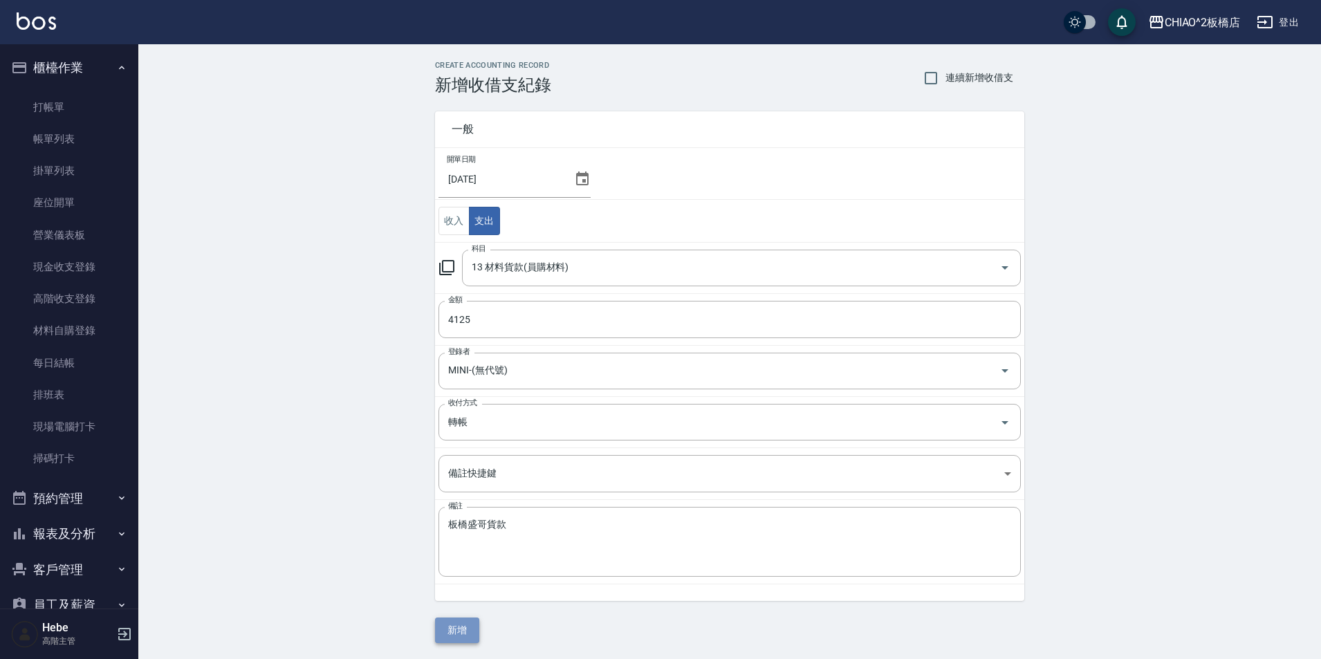
click at [467, 632] on button "新增" at bounding box center [457, 631] width 44 height 26
